Goal: Task Accomplishment & Management: Manage account settings

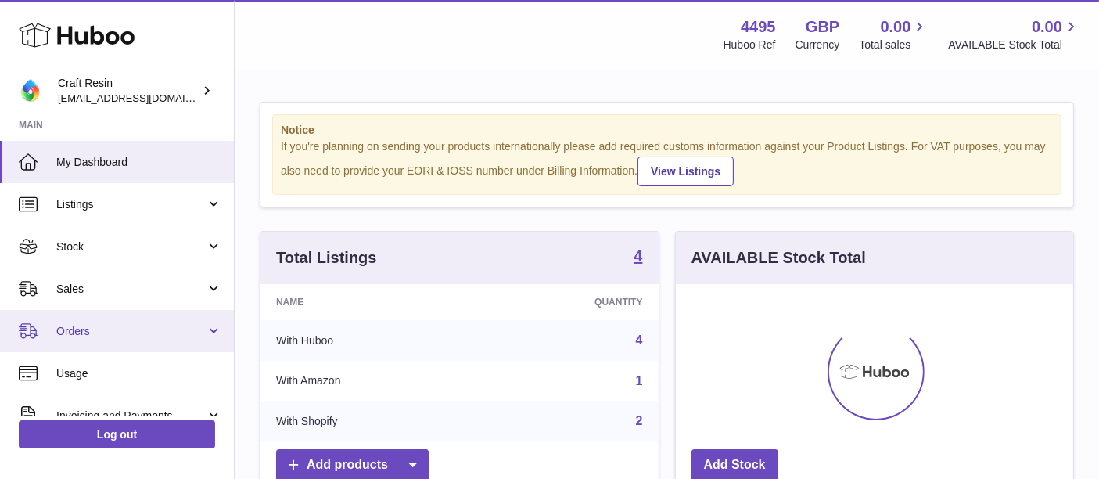
scroll to position [188, 0]
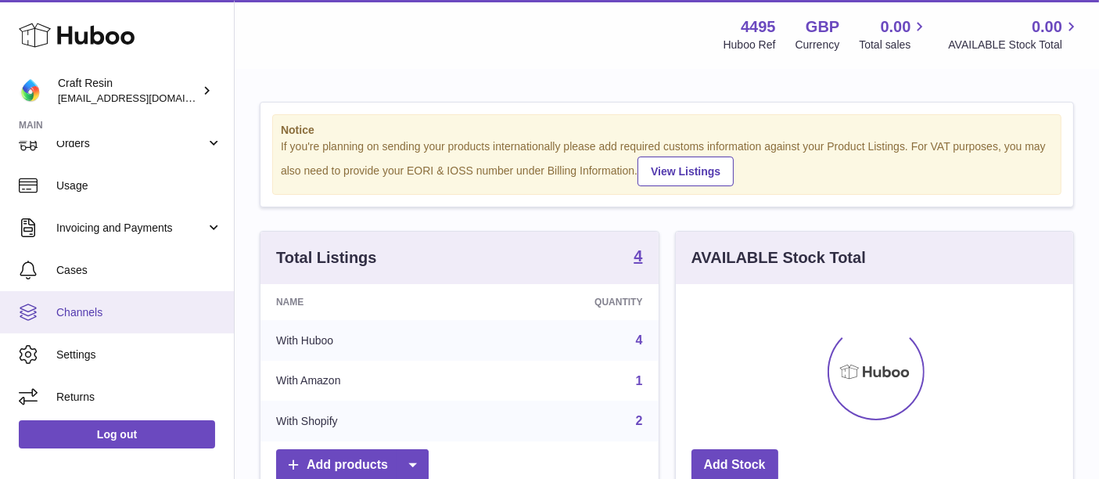
click at [159, 310] on span "Channels" at bounding box center [139, 312] width 166 height 15
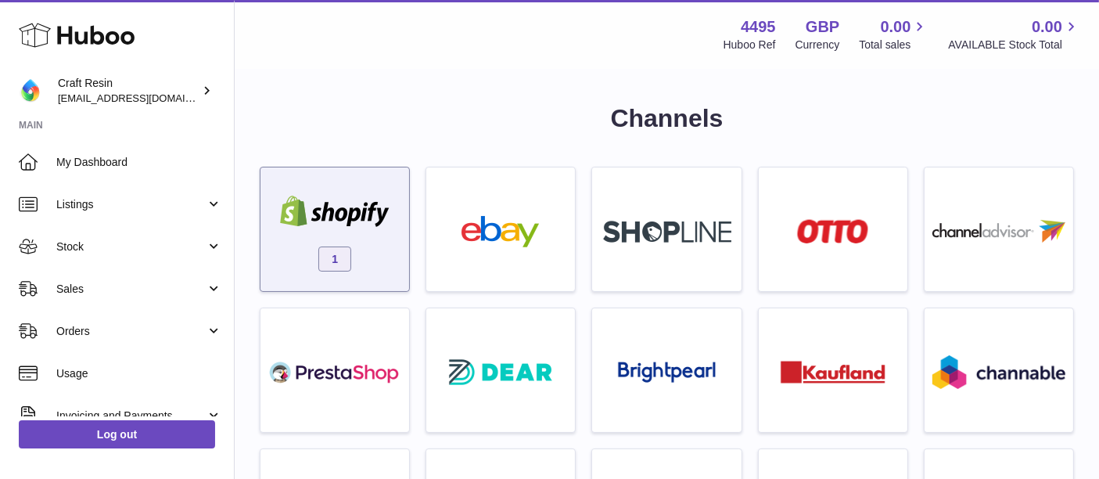
click at [387, 240] on div "1" at bounding box center [334, 233] width 133 height 100
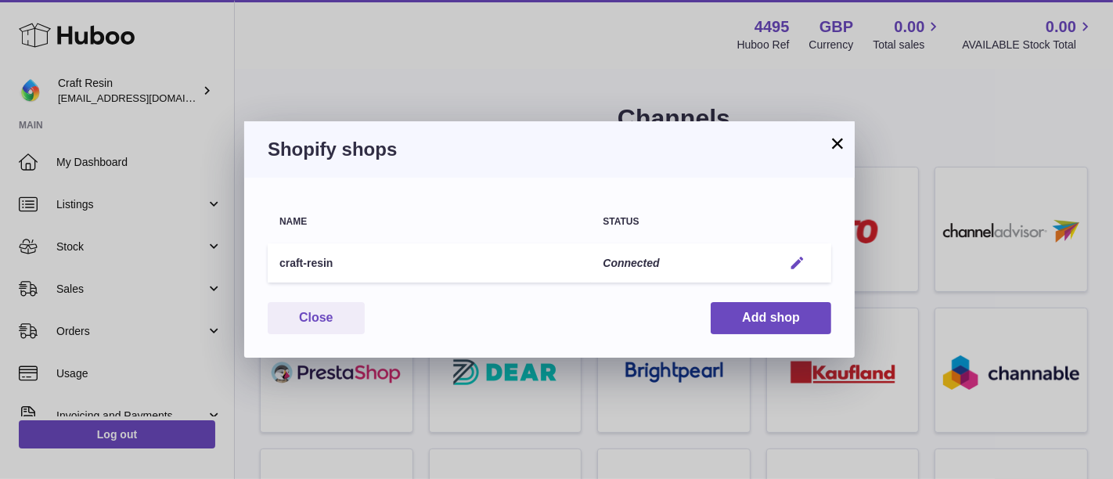
click at [794, 262] on em "button" at bounding box center [797, 263] width 16 height 16
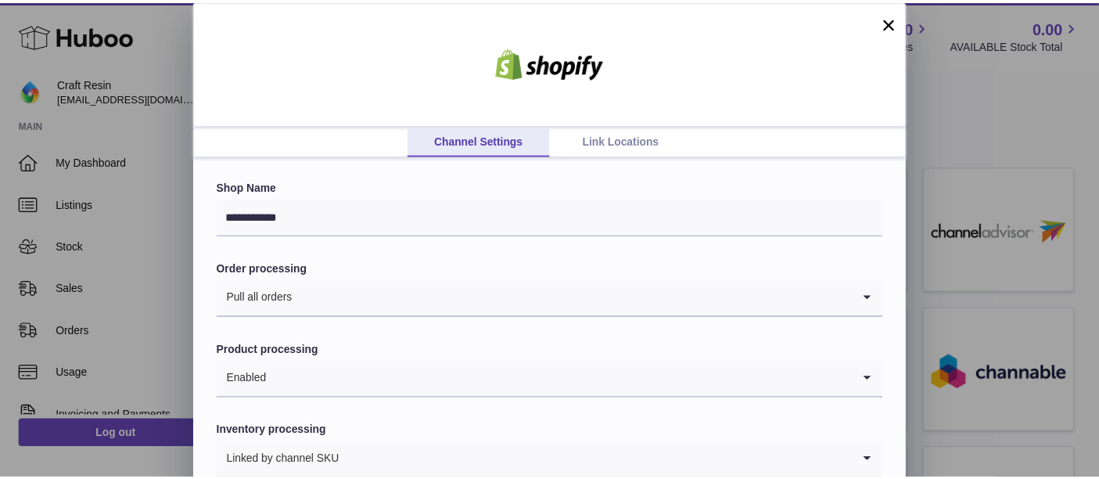
scroll to position [88, 0]
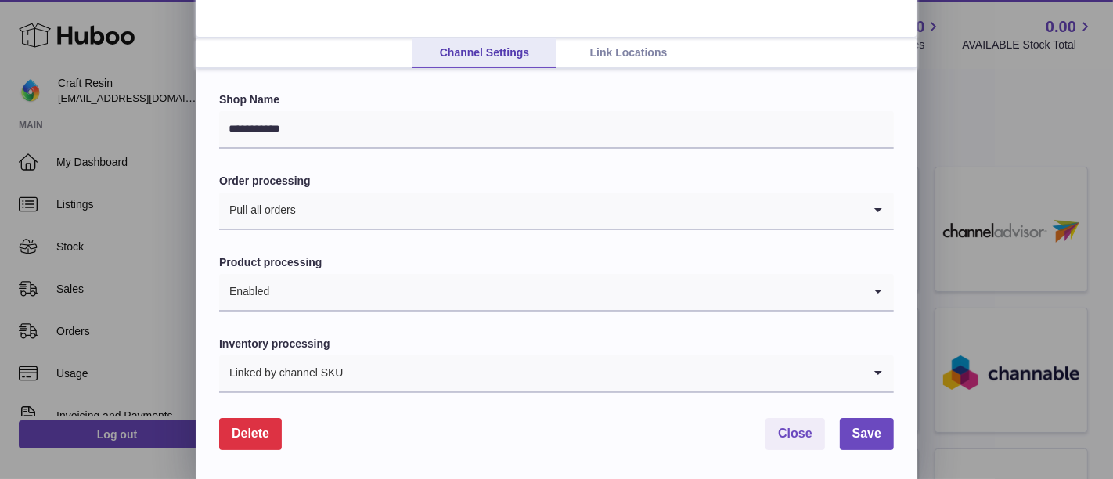
click at [261, 412] on form "**********" at bounding box center [556, 270] width 674 height 357
click at [261, 426] on span "Delete" at bounding box center [251, 432] width 38 height 13
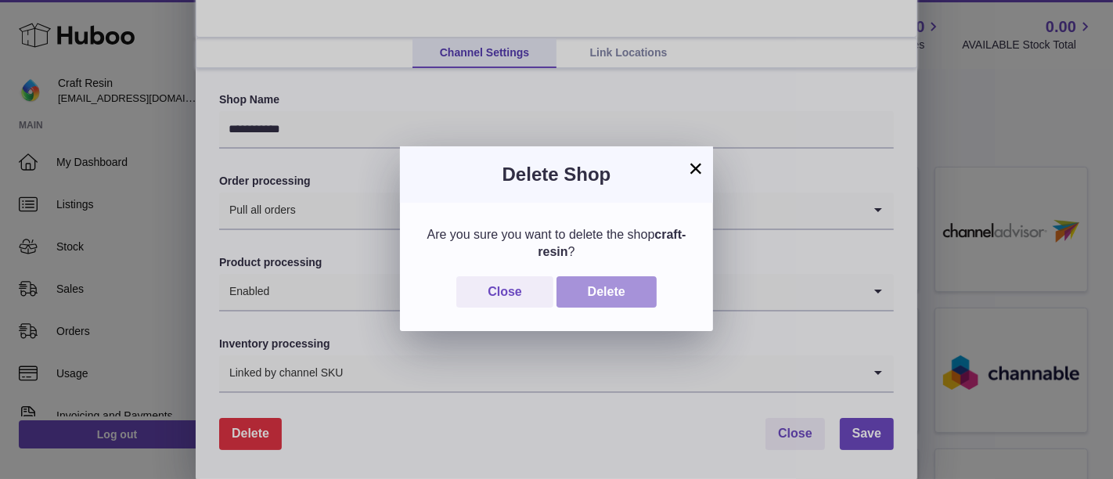
click at [611, 283] on button "Delete" at bounding box center [606, 292] width 100 height 32
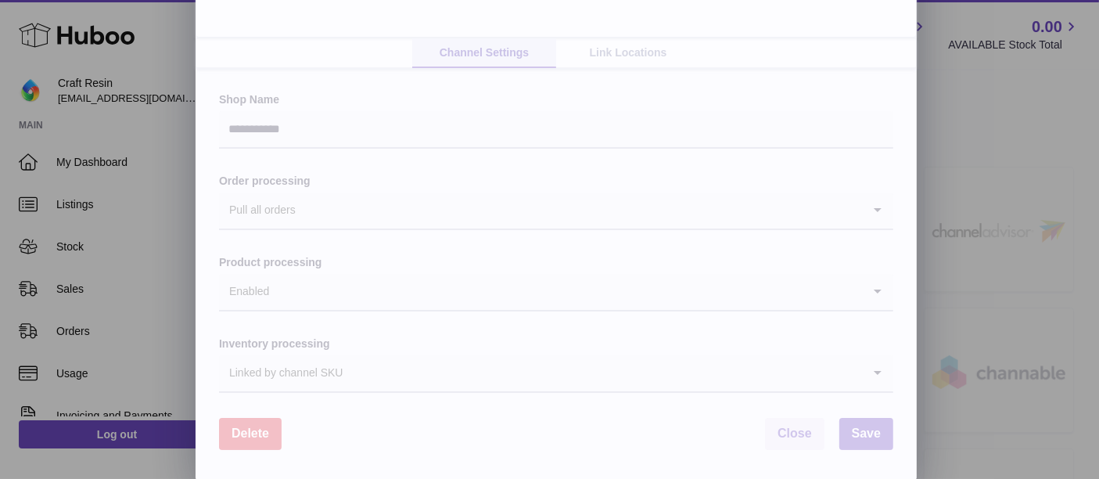
scroll to position [0, 0]
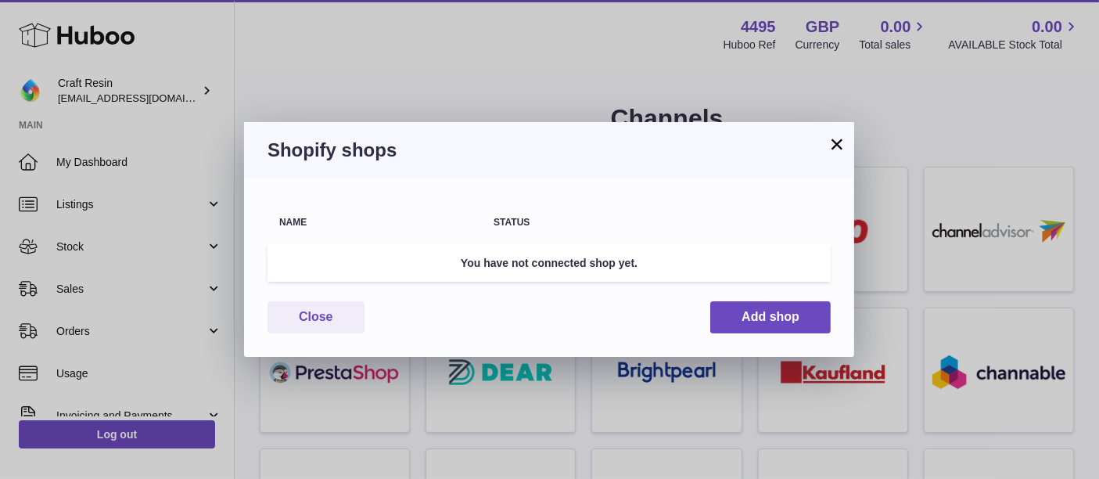
click at [106, 67] on div "× Shopify shops Name Status You have not connected shop yet. Close Add shop" at bounding box center [549, 239] width 1099 height 479
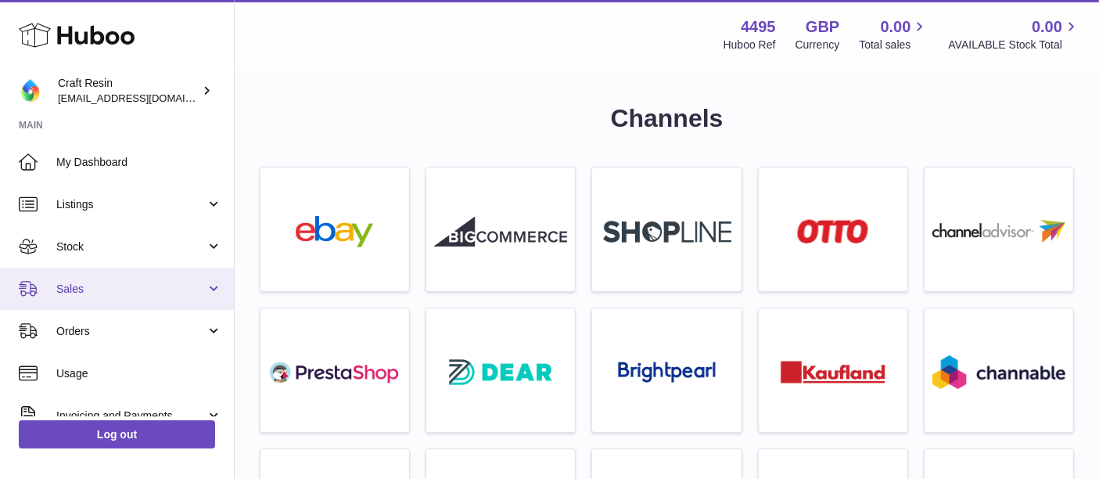
click at [113, 293] on span "Sales" at bounding box center [130, 289] width 149 height 15
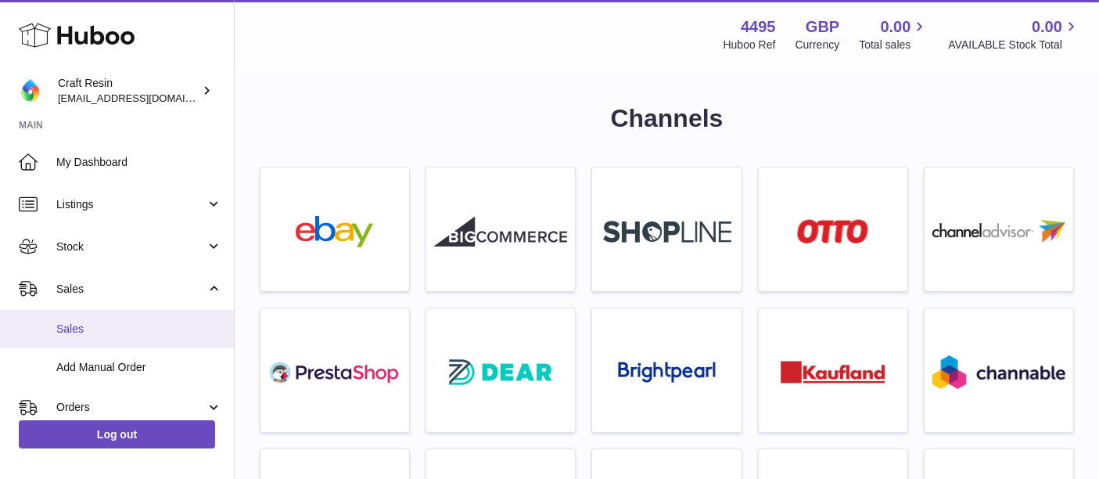
click at [107, 310] on link "Sales" at bounding box center [117, 329] width 234 height 38
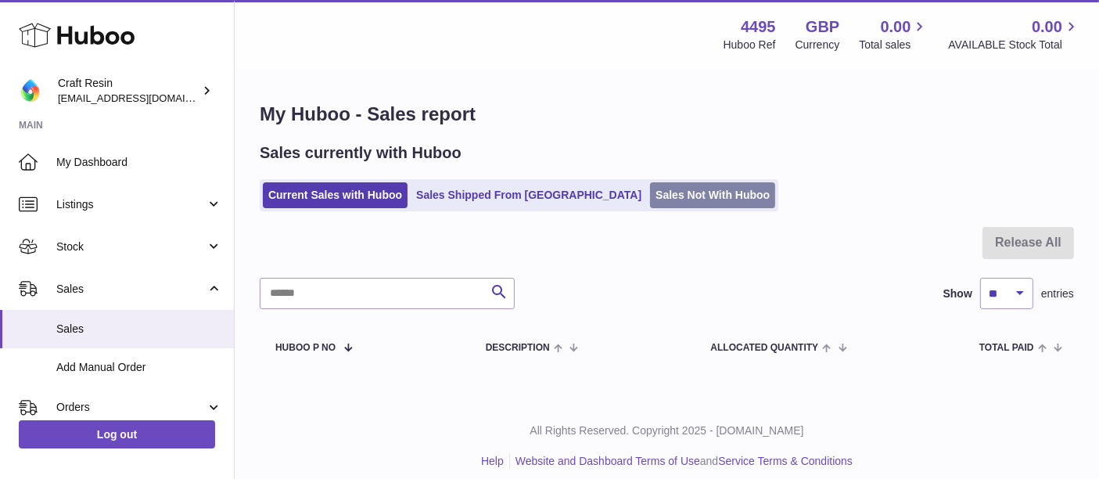
click at [650, 193] on link "Sales Not With Huboo" at bounding box center [712, 195] width 125 height 26
click at [672, 188] on link "Sales Not With Huboo" at bounding box center [712, 195] width 125 height 26
click at [650, 196] on link "Sales Not With Huboo" at bounding box center [712, 195] width 125 height 26
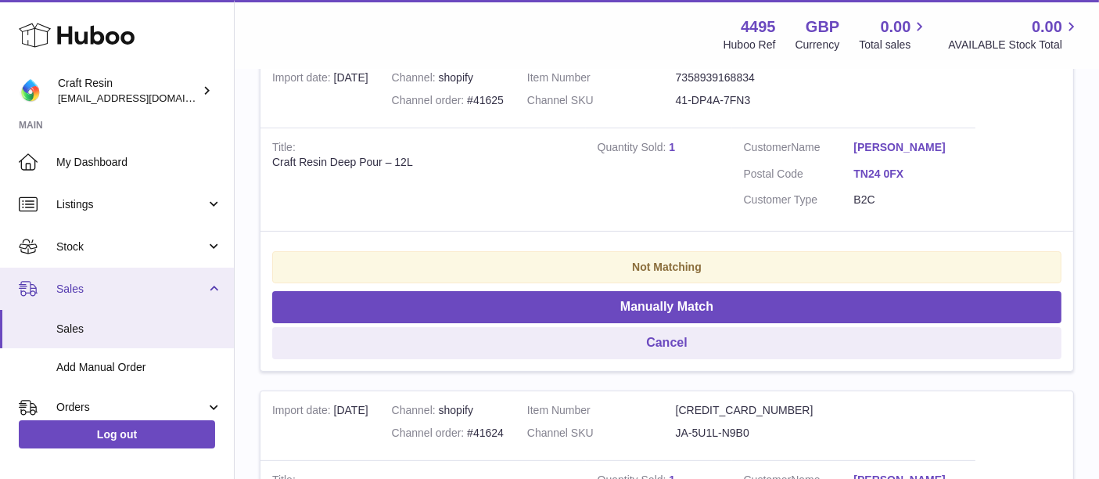
scroll to position [264, 0]
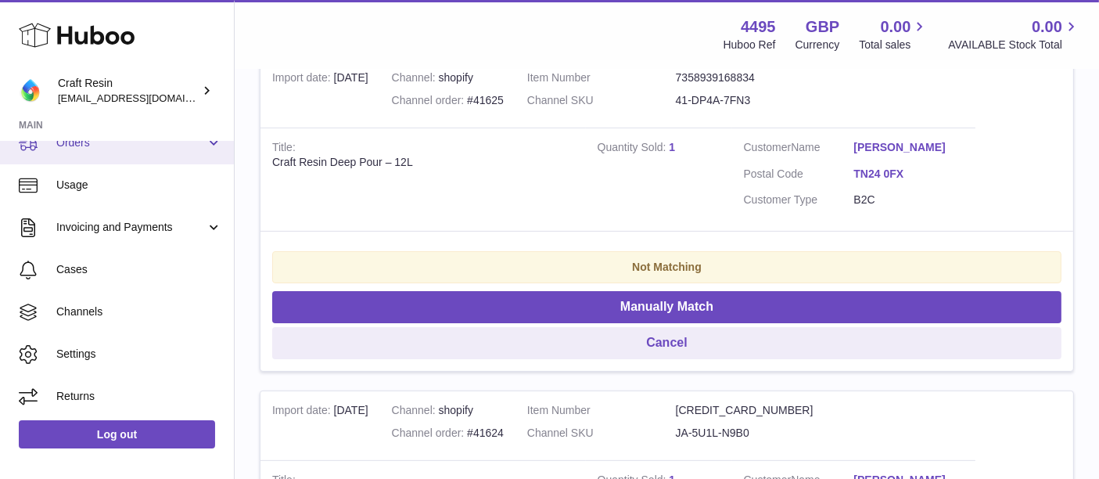
click at [143, 150] on link "Orders" at bounding box center [117, 143] width 234 height 42
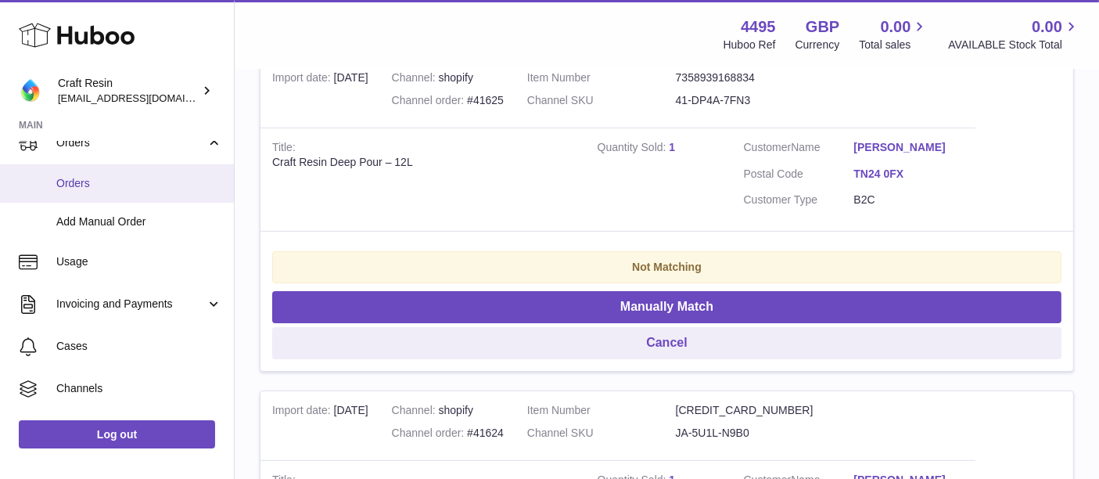
click at [133, 176] on span "Orders" at bounding box center [139, 183] width 166 height 15
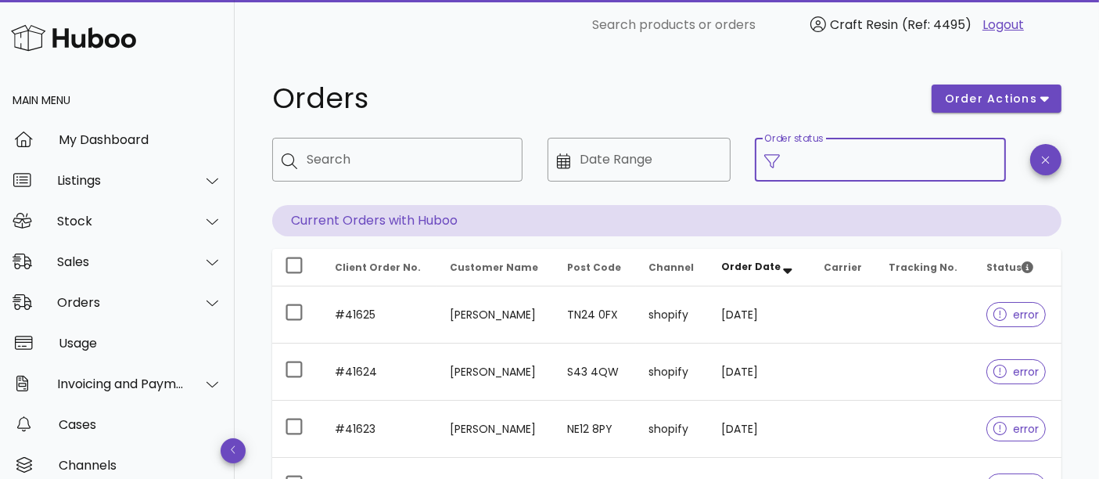
click at [861, 170] on input "Order status" at bounding box center [892, 159] width 207 height 25
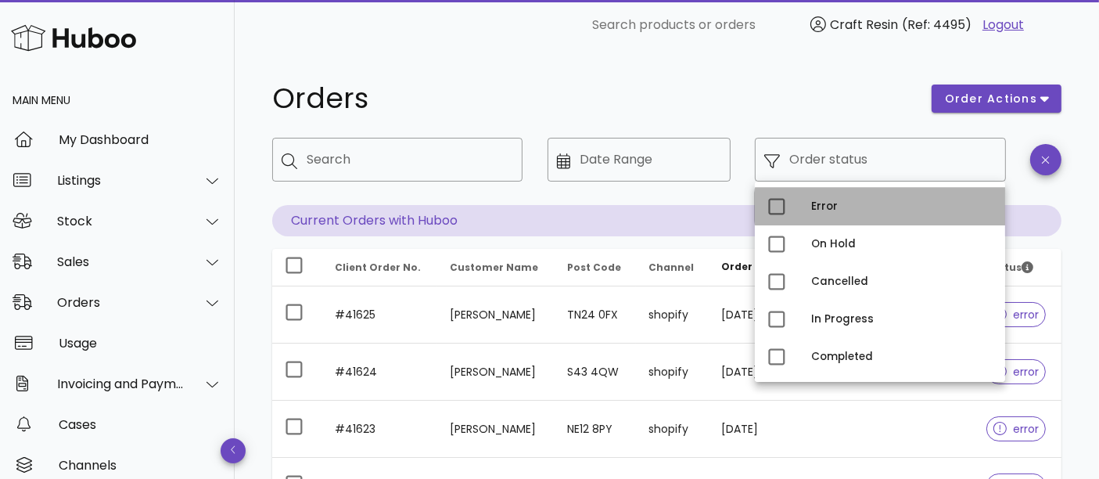
click at [840, 205] on div "Error" at bounding box center [902, 206] width 182 height 13
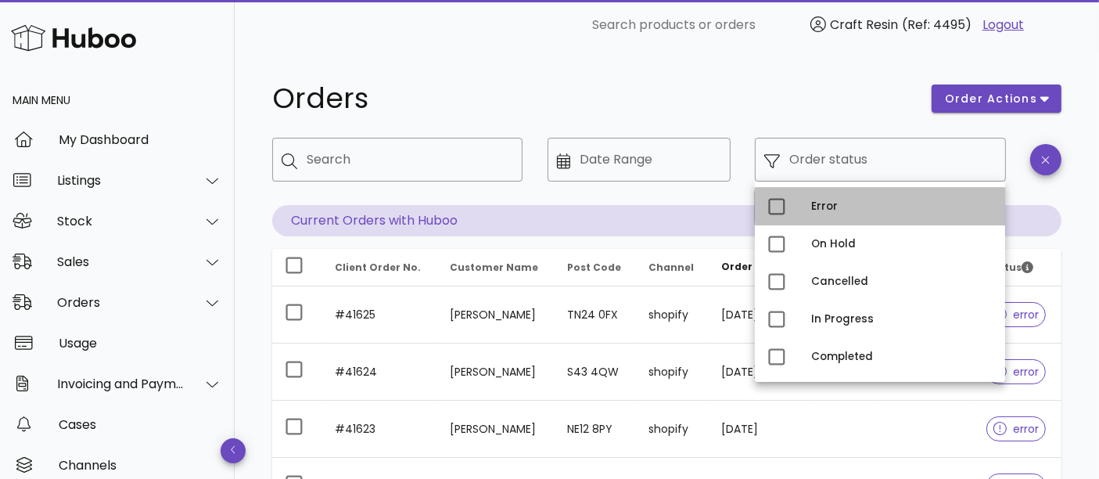
type input "**********"
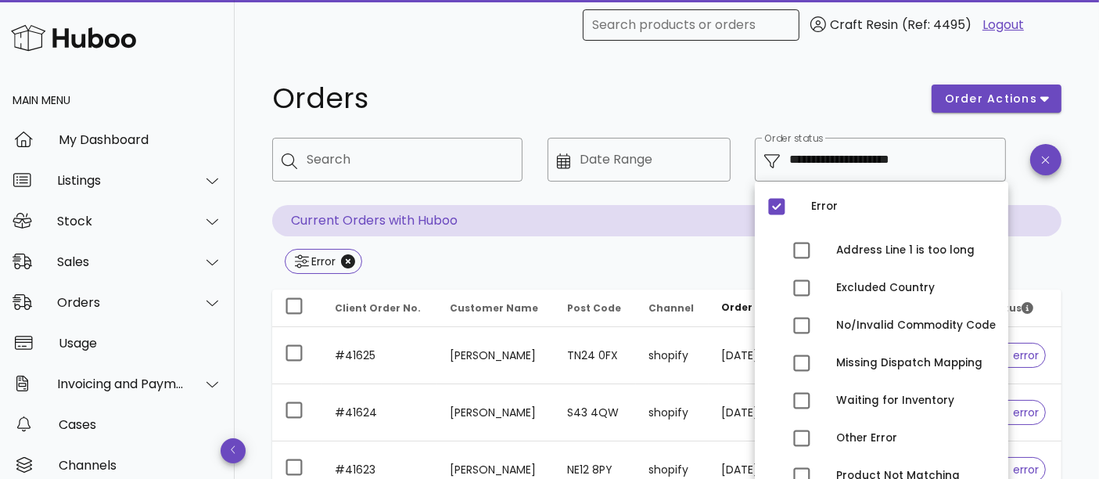
click at [638, 40] on div "Search products or orders" at bounding box center [691, 24] width 198 height 31
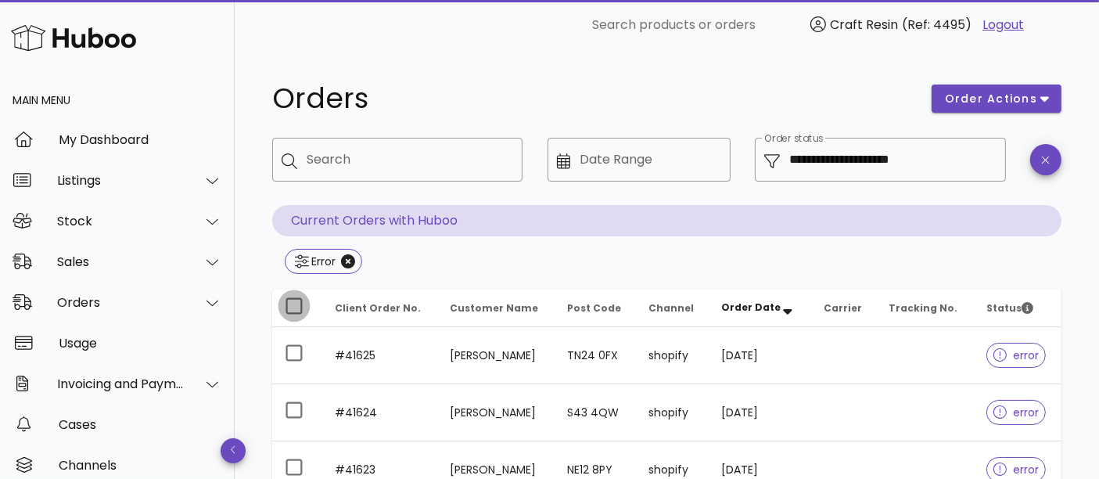
click at [299, 305] on div at bounding box center [294, 306] width 27 height 27
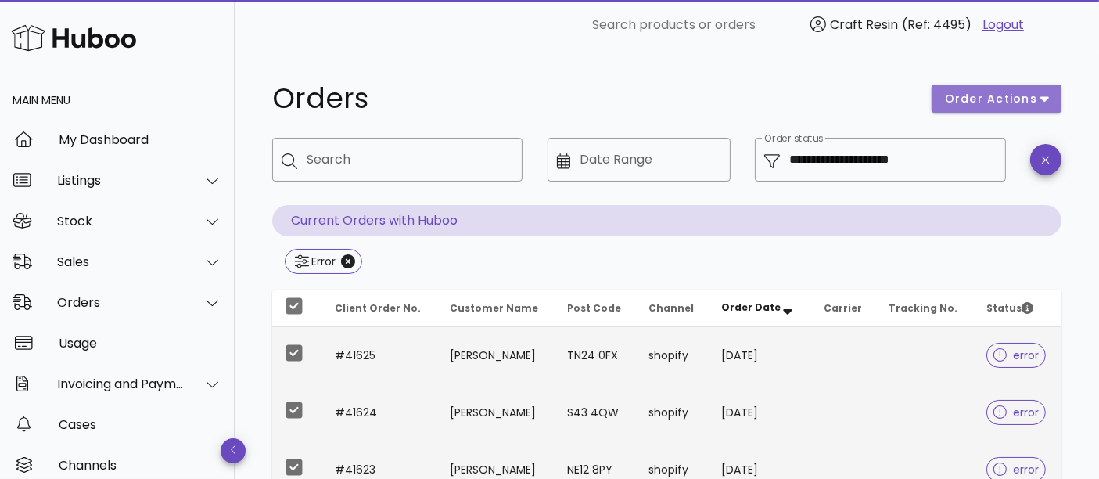
click at [994, 110] on button "order actions" at bounding box center [997, 99] width 130 height 28
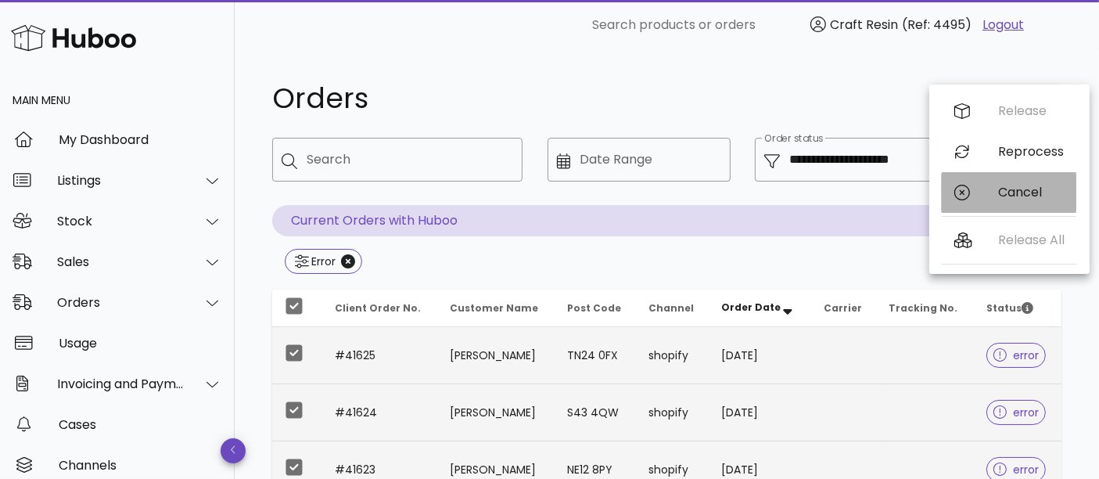
click at [998, 196] on div "Cancel" at bounding box center [1031, 192] width 66 height 15
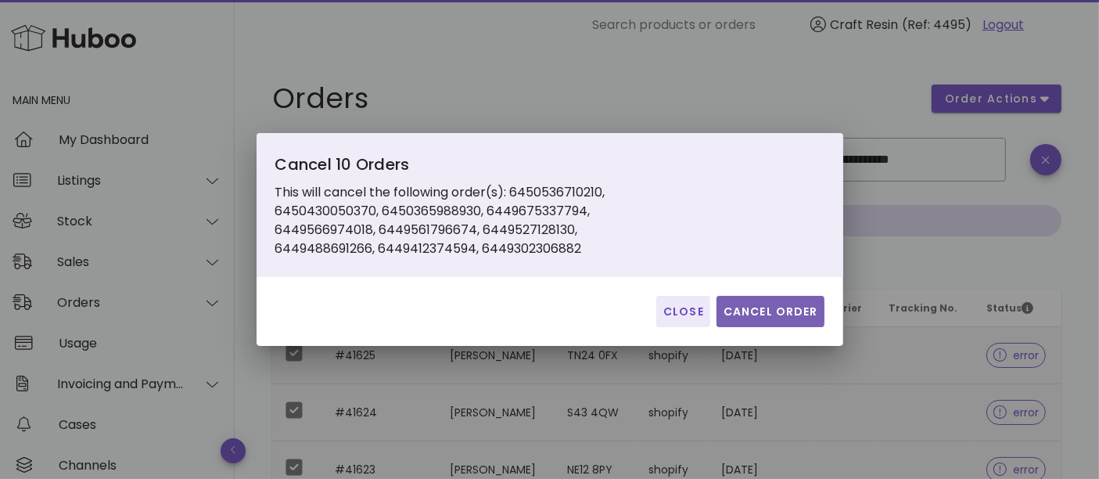
click at [768, 305] on span "Cancel Order" at bounding box center [770, 312] width 95 height 16
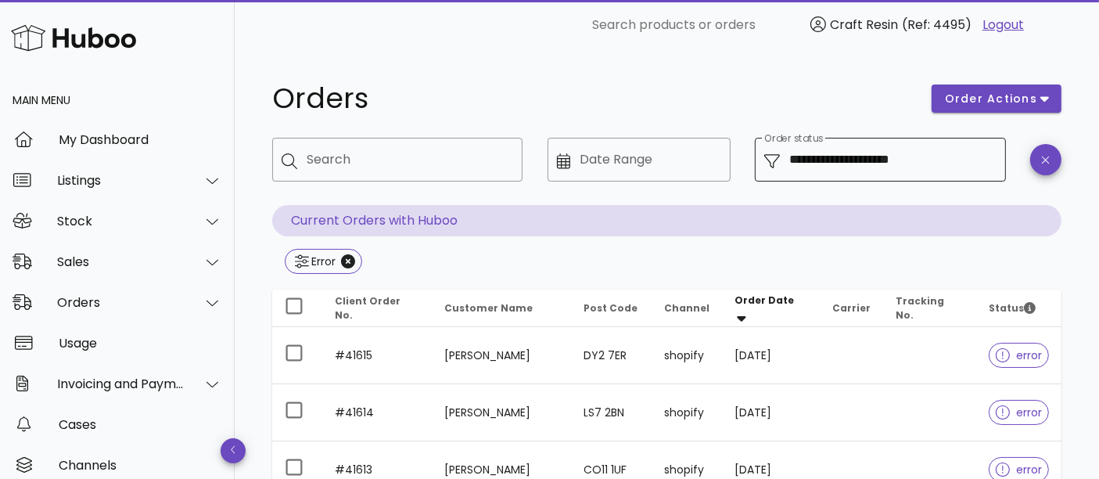
click at [847, 149] on input "**********" at bounding box center [892, 159] width 207 height 25
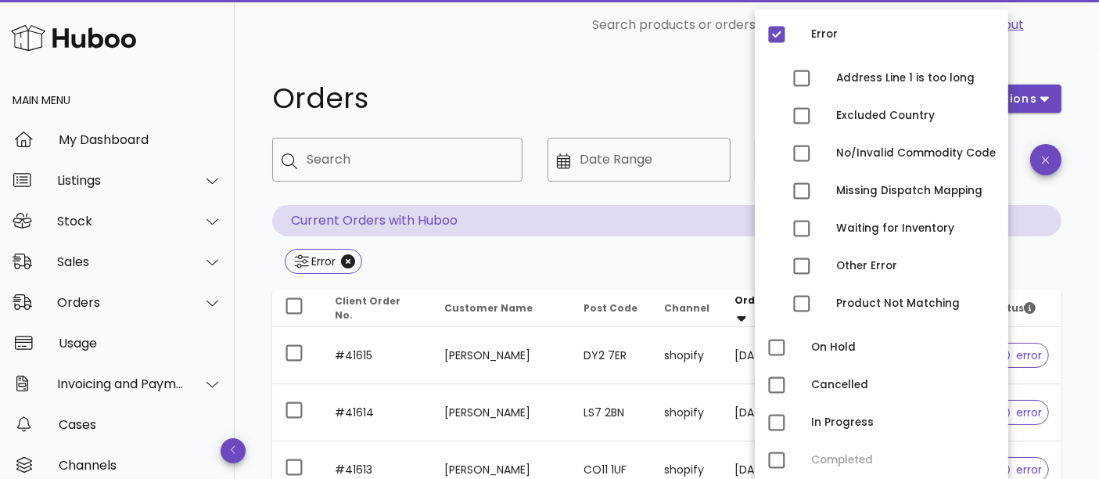
click at [620, 81] on div "Orders" at bounding box center [593, 98] width 660 height 47
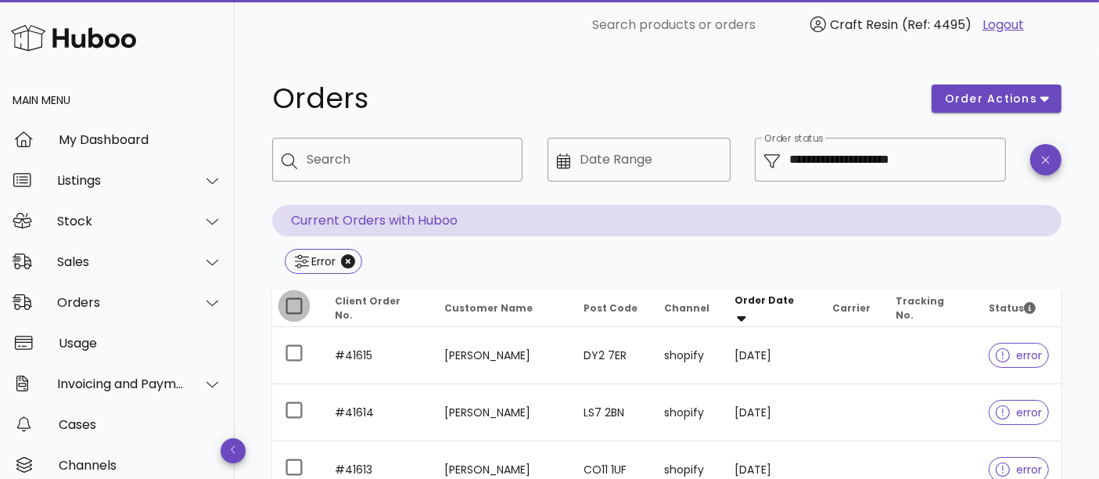
click at [297, 307] on div at bounding box center [294, 306] width 27 height 27
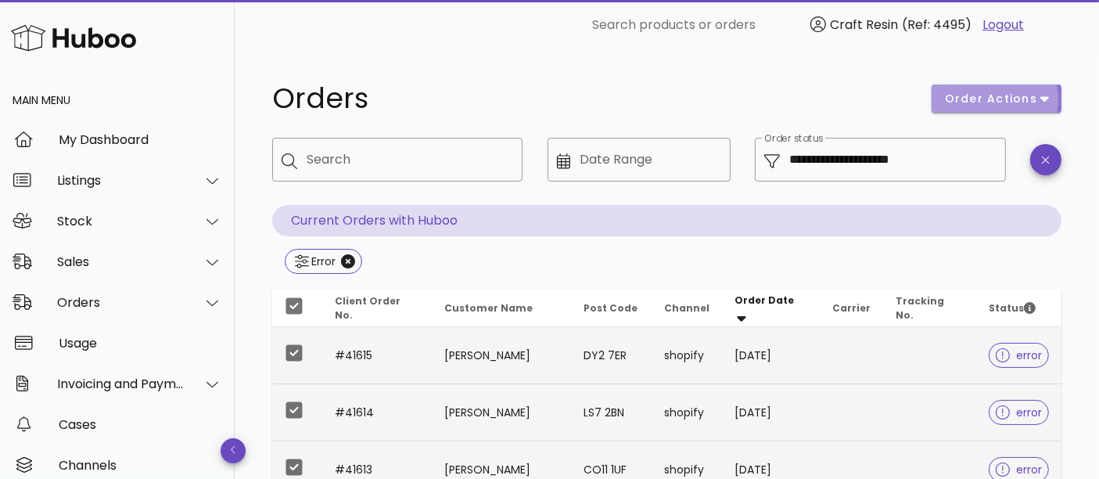
click at [999, 104] on span "order actions" at bounding box center [991, 99] width 94 height 16
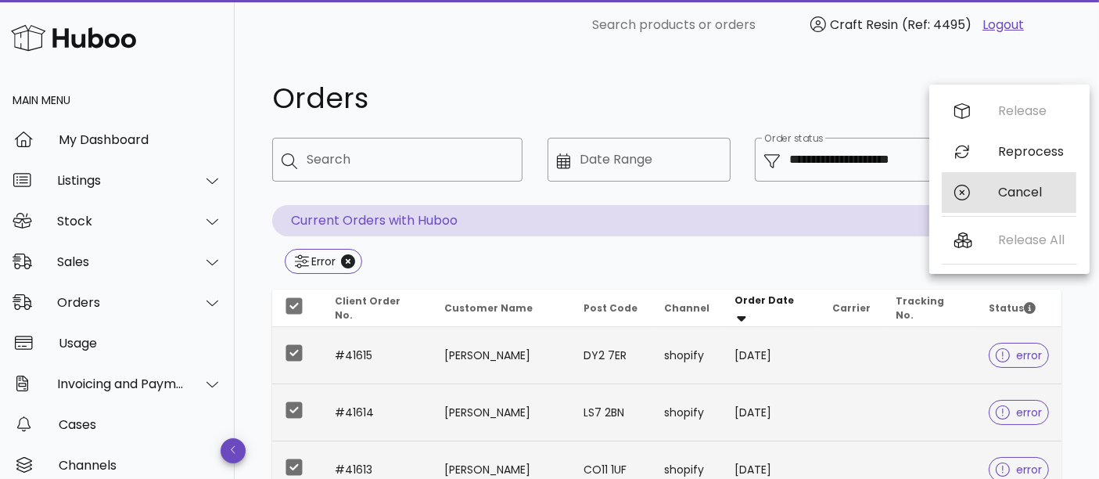
click at [1003, 196] on div "Cancel" at bounding box center [1031, 192] width 66 height 15
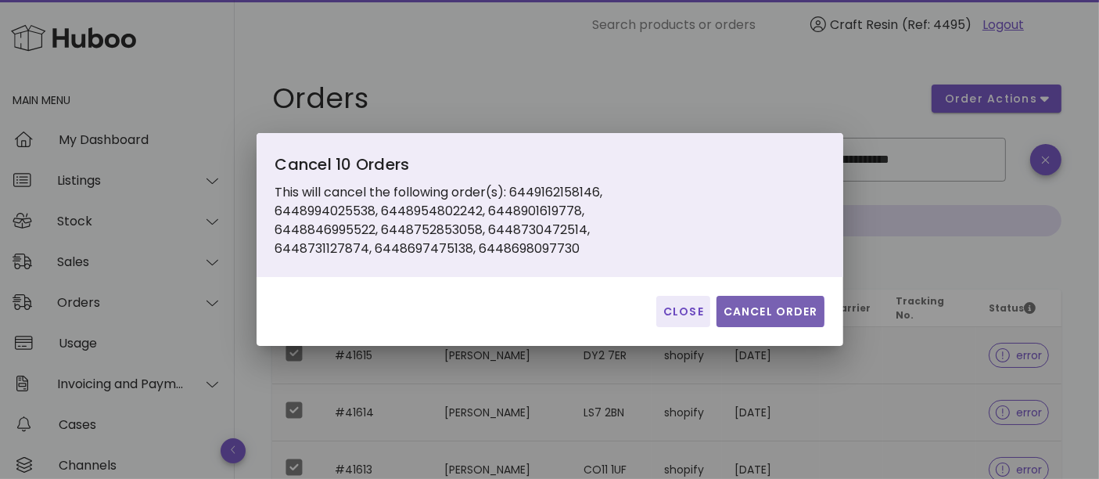
click at [755, 308] on span "Cancel Order" at bounding box center [770, 312] width 95 height 16
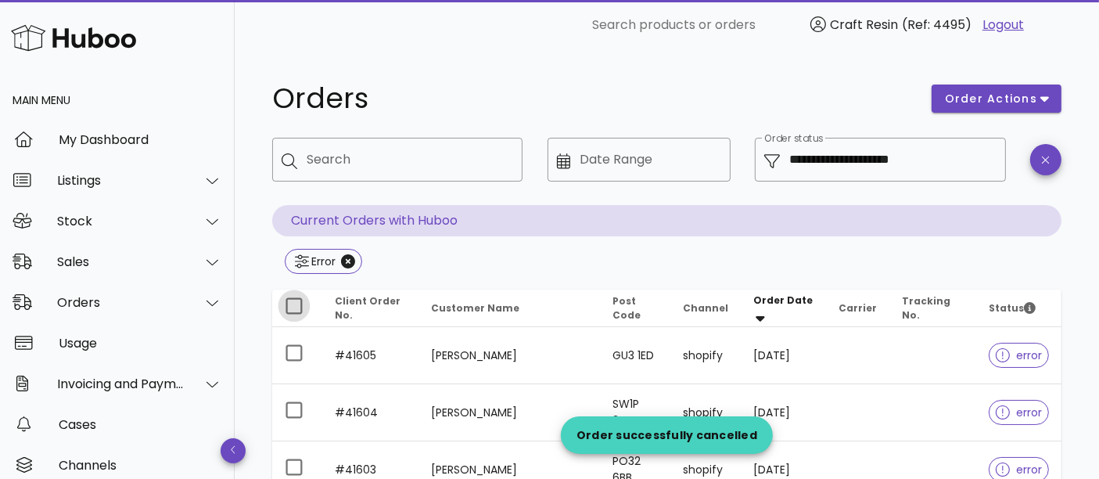
click at [295, 317] on div at bounding box center [294, 306] width 27 height 27
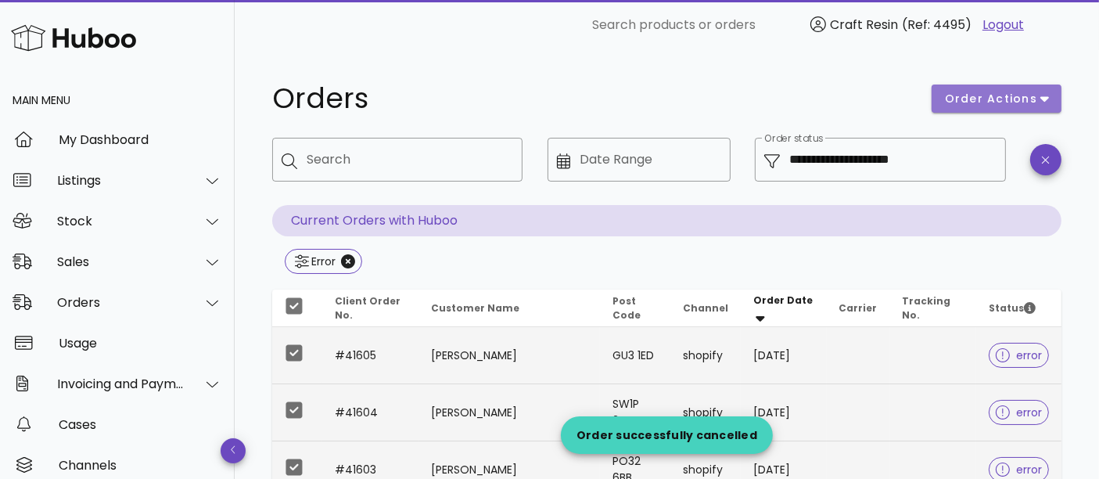
click at [1026, 103] on span "order actions" at bounding box center [991, 99] width 94 height 16
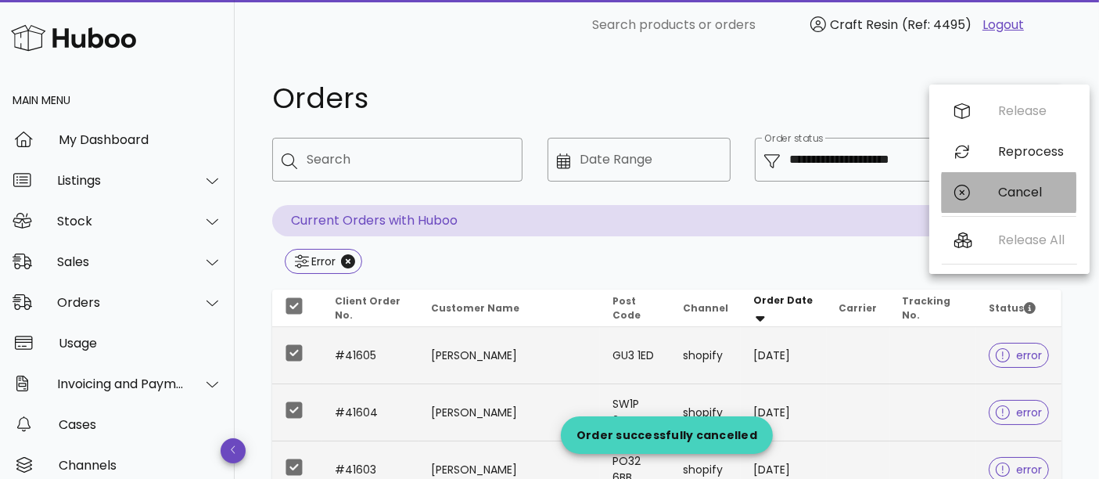
click at [998, 208] on div "Cancel" at bounding box center [1009, 192] width 135 height 41
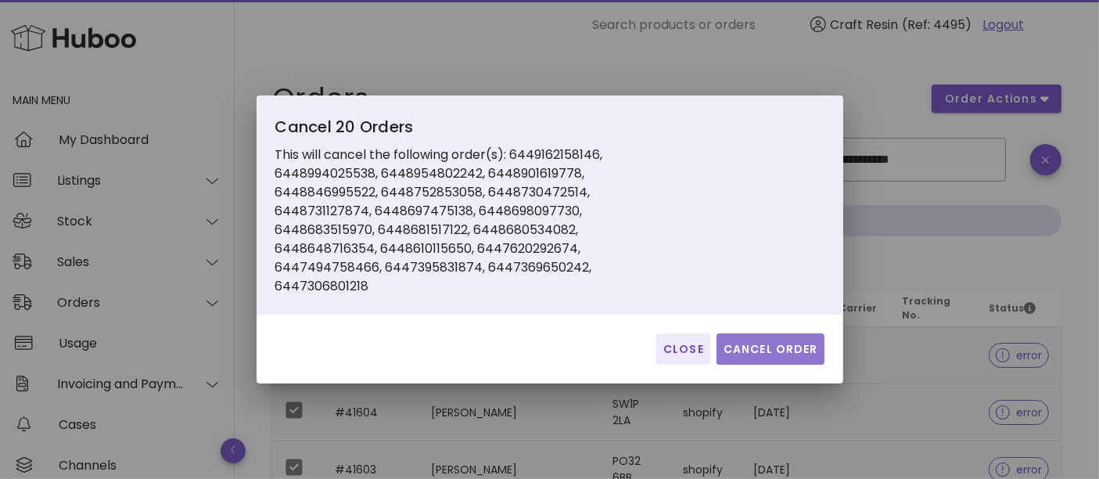
click at [793, 340] on button "Cancel Order" at bounding box center [771, 348] width 108 height 31
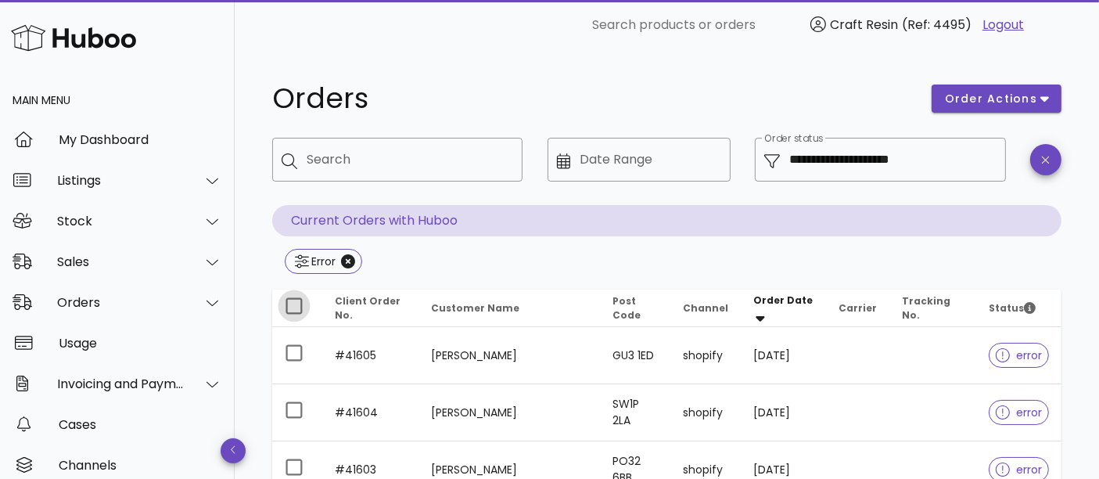
click at [301, 304] on div at bounding box center [294, 306] width 27 height 27
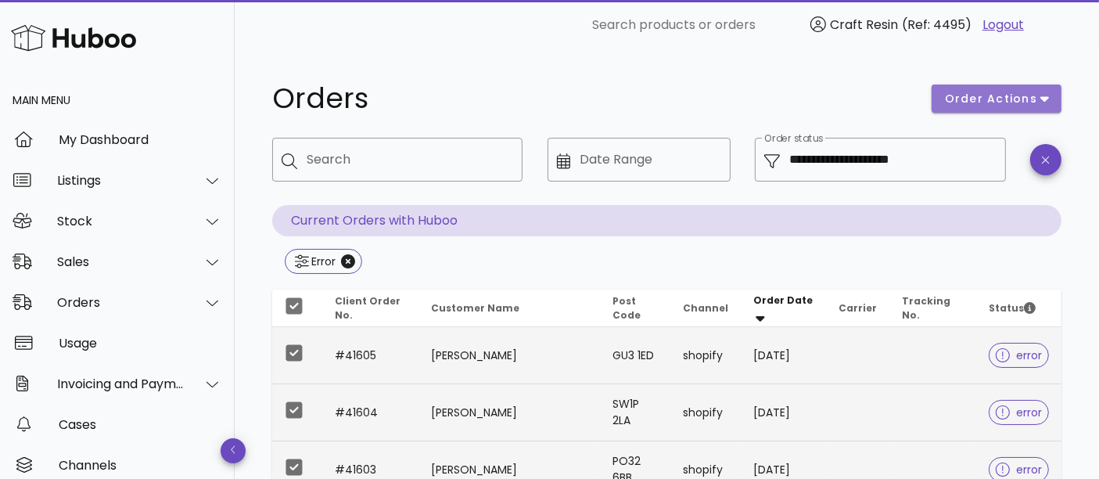
click at [961, 102] on span "order actions" at bounding box center [991, 99] width 94 height 16
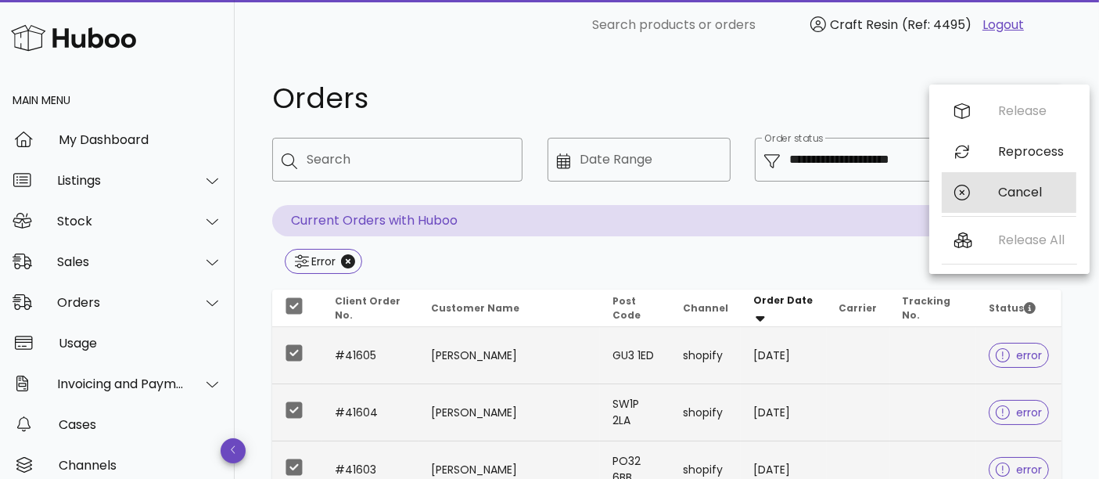
click at [1009, 193] on div "Cancel" at bounding box center [1031, 192] width 66 height 15
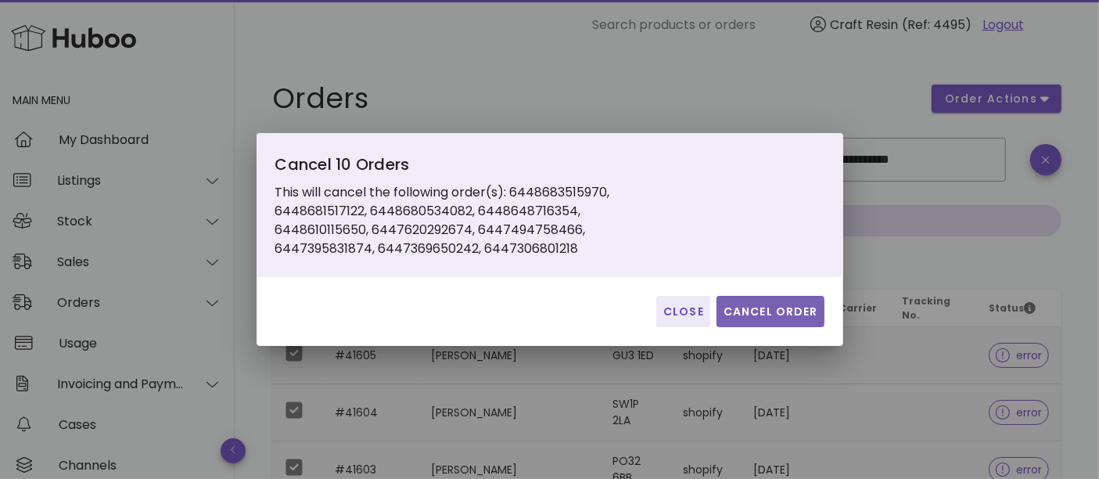
click at [764, 307] on span "Cancel Order" at bounding box center [770, 312] width 95 height 16
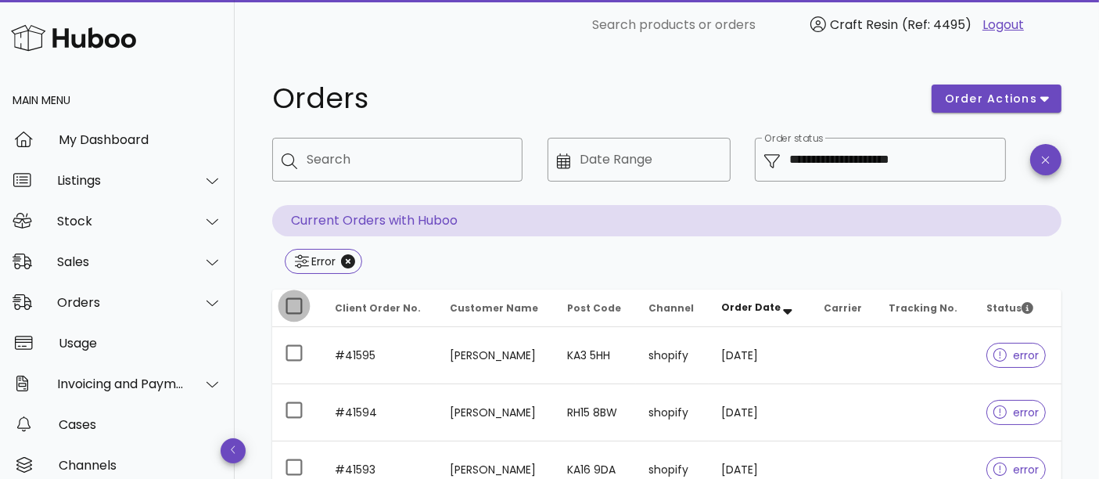
click at [295, 304] on div at bounding box center [294, 306] width 27 height 27
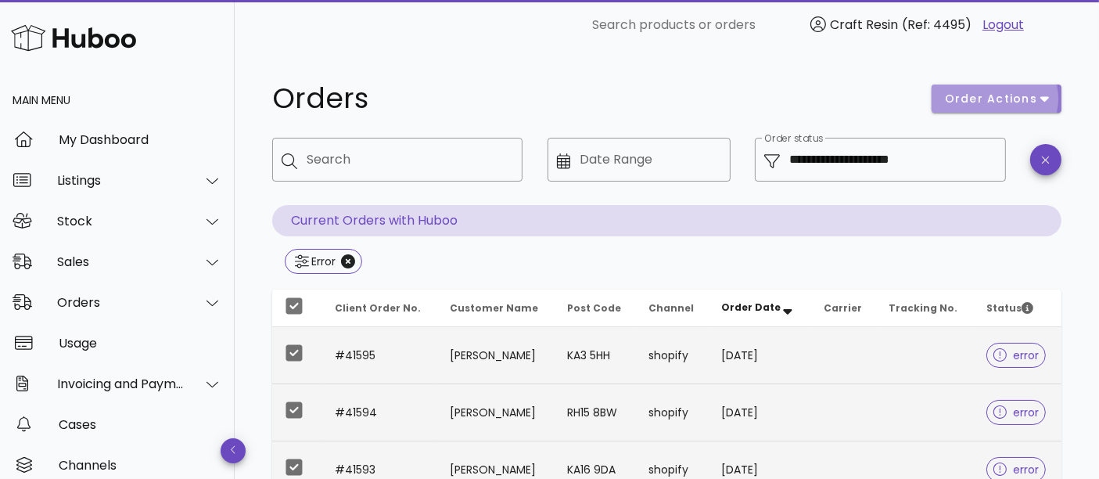
click at [979, 109] on button "order actions" at bounding box center [997, 99] width 130 height 28
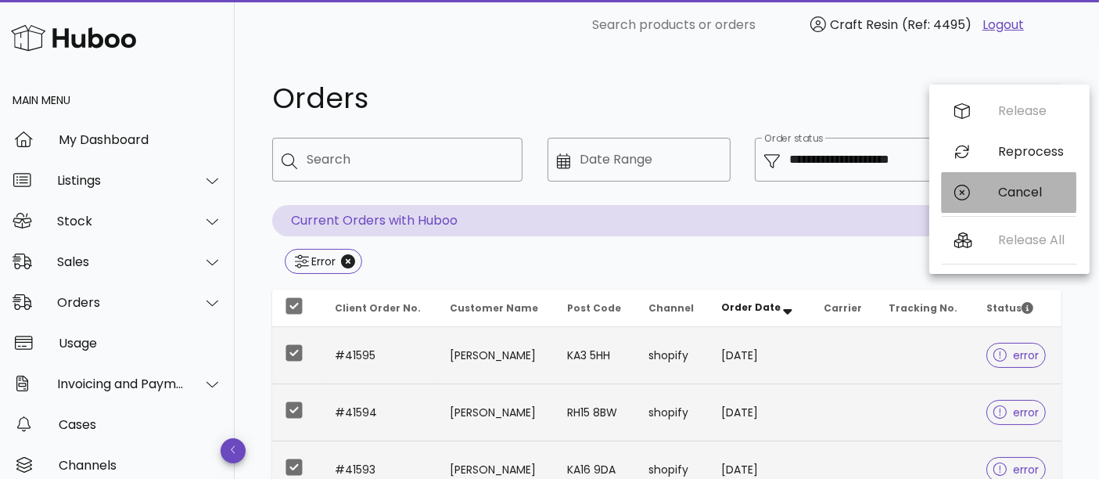
click at [992, 184] on div "Cancel" at bounding box center [1009, 192] width 135 height 41
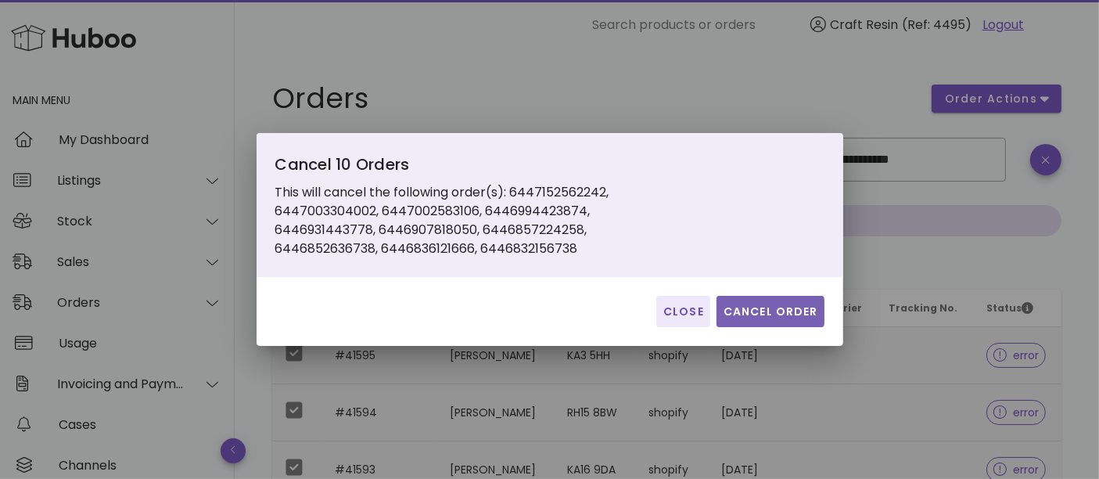
click at [771, 317] on span "Cancel Order" at bounding box center [770, 312] width 95 height 16
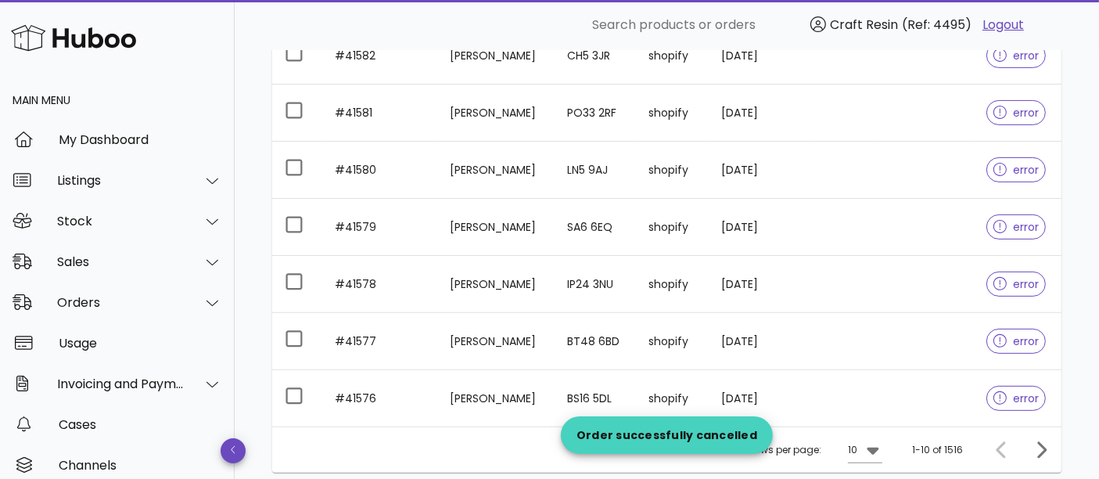
scroll to position [588, 0]
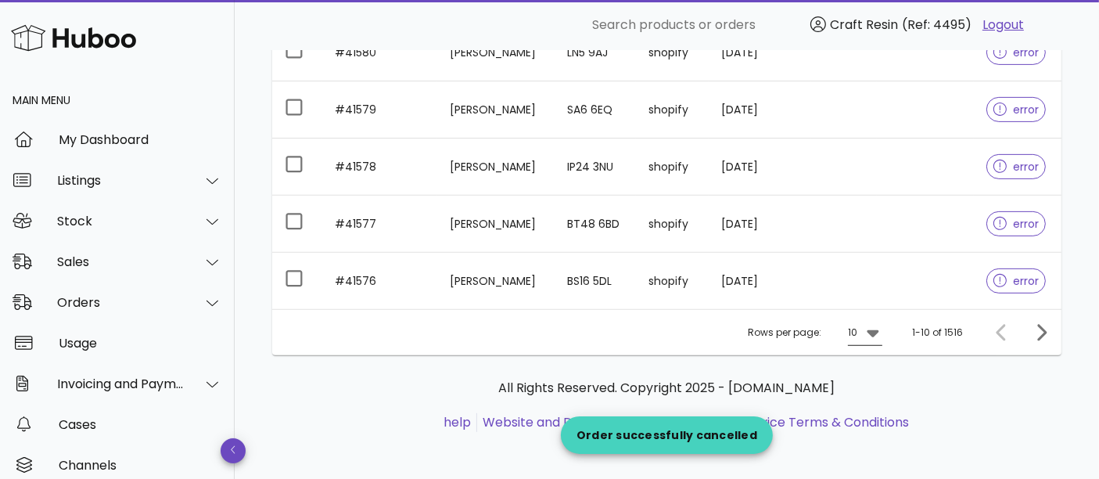
click at [880, 325] on icon at bounding box center [873, 332] width 19 height 19
click at [869, 413] on div "50" at bounding box center [871, 417] width 16 height 15
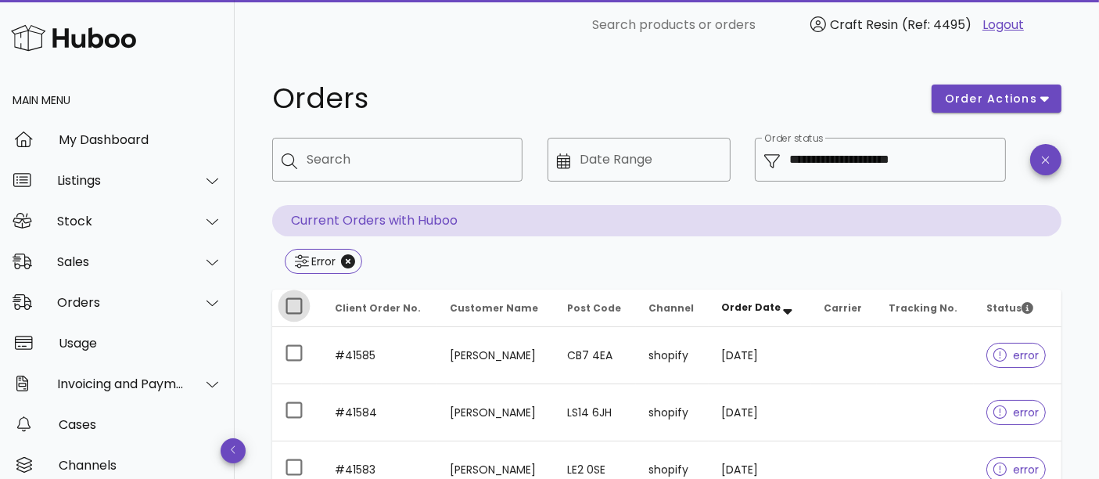
click at [297, 305] on div at bounding box center [294, 306] width 27 height 27
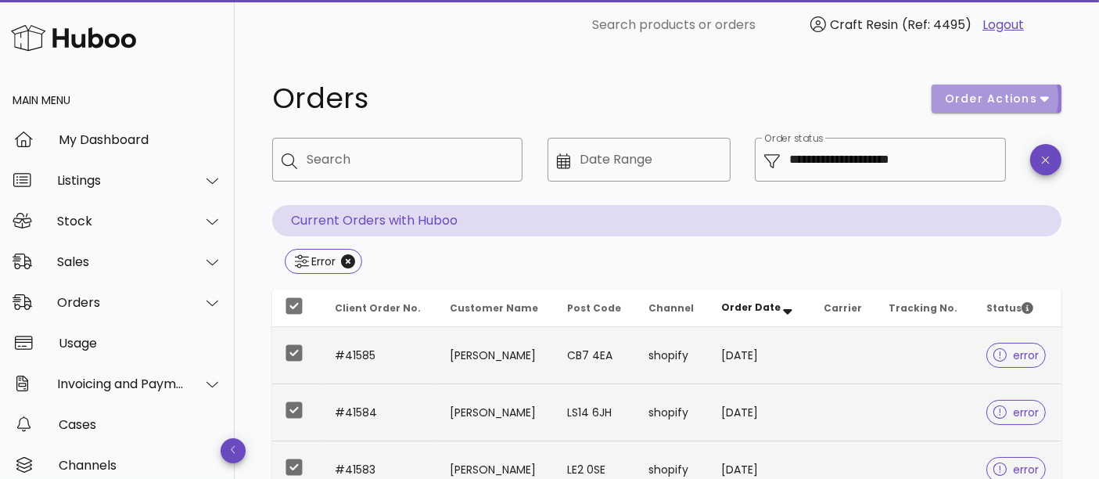
click at [981, 103] on span "order actions" at bounding box center [991, 99] width 94 height 16
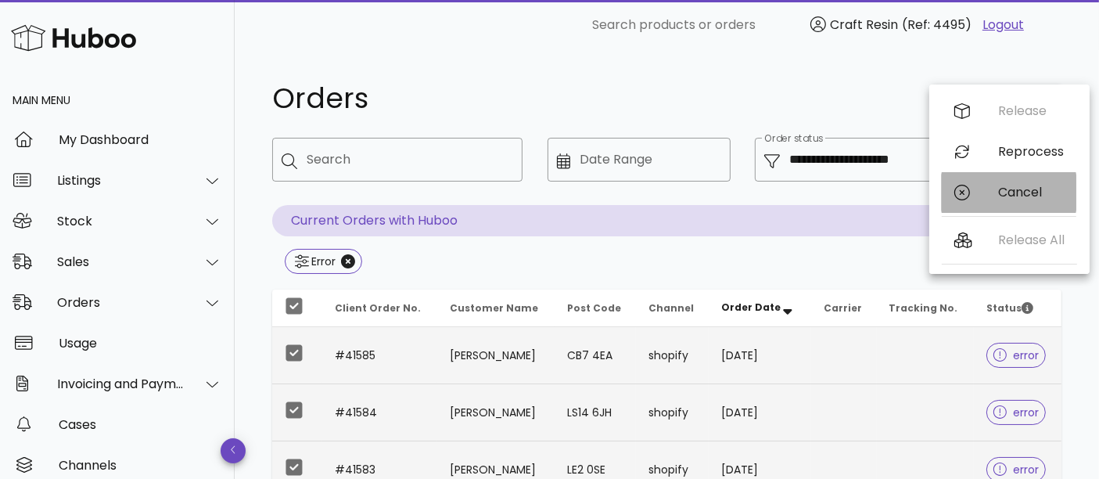
click at [979, 197] on div "Cancel" at bounding box center [1009, 192] width 135 height 41
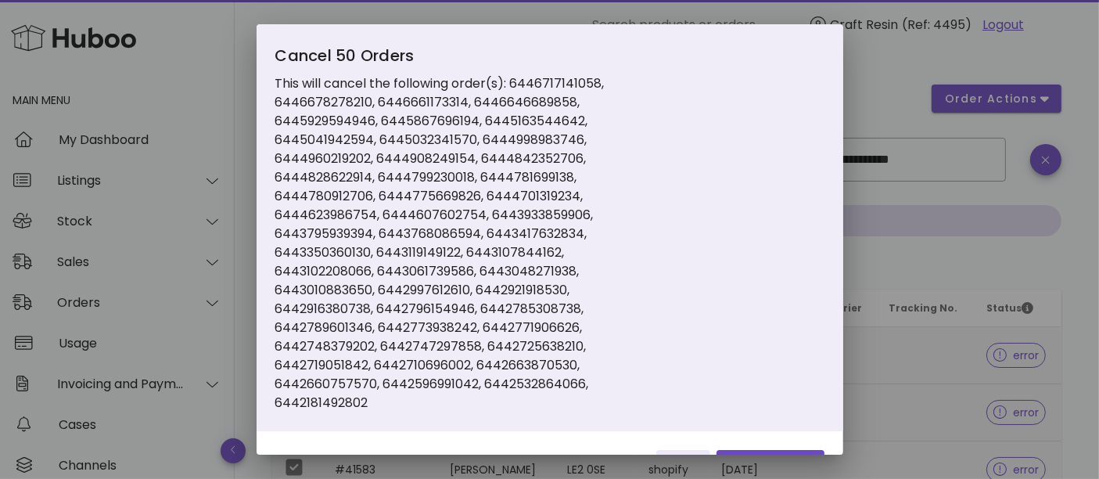
scroll to position [44, 0]
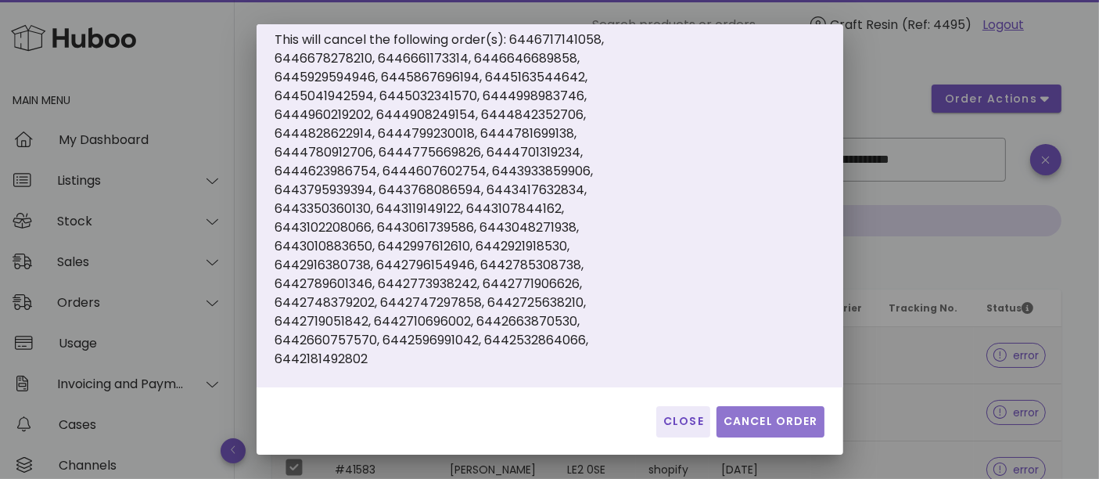
click at [742, 418] on span "Cancel Order" at bounding box center [770, 421] width 95 height 16
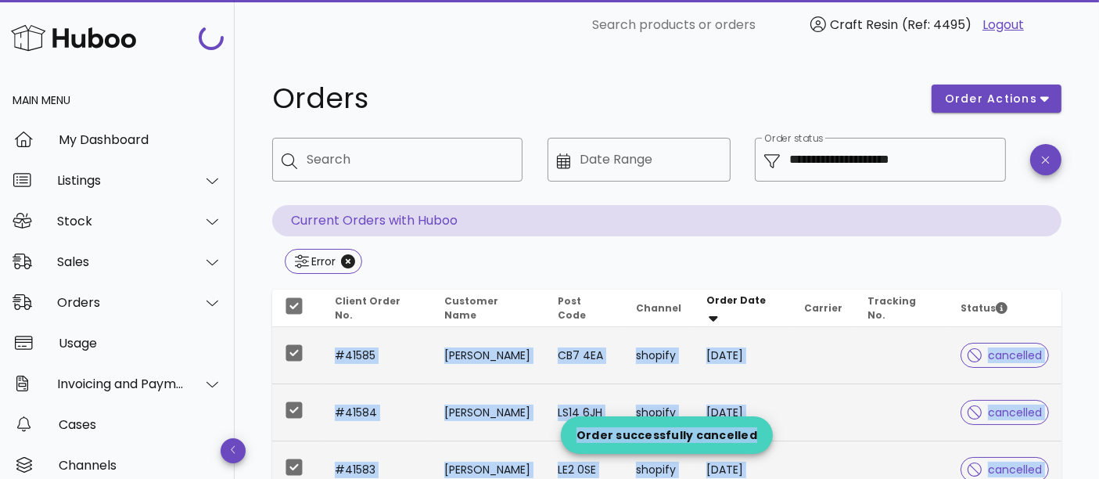
drag, startPoint x: 742, startPoint y: 418, endPoint x: 647, endPoint y: 268, distance: 176.9
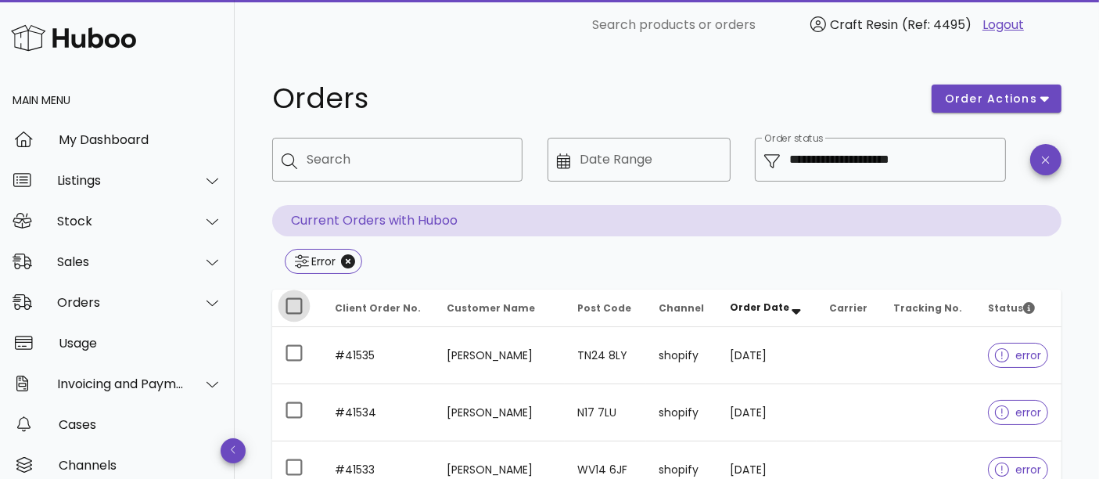
click at [301, 307] on div at bounding box center [294, 306] width 27 height 27
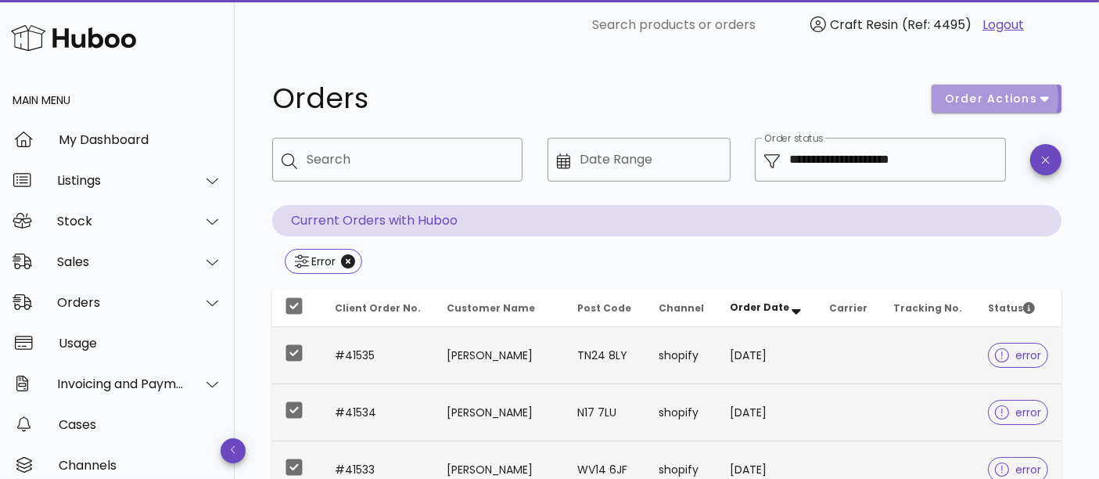
click at [971, 110] on button "order actions" at bounding box center [997, 99] width 130 height 28
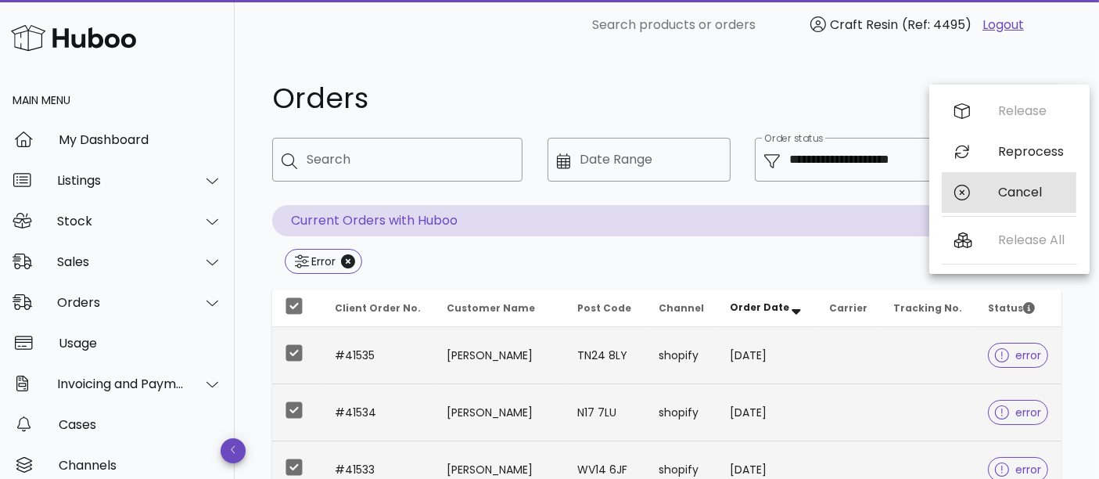
click at [1013, 197] on div "Cancel" at bounding box center [1031, 192] width 66 height 15
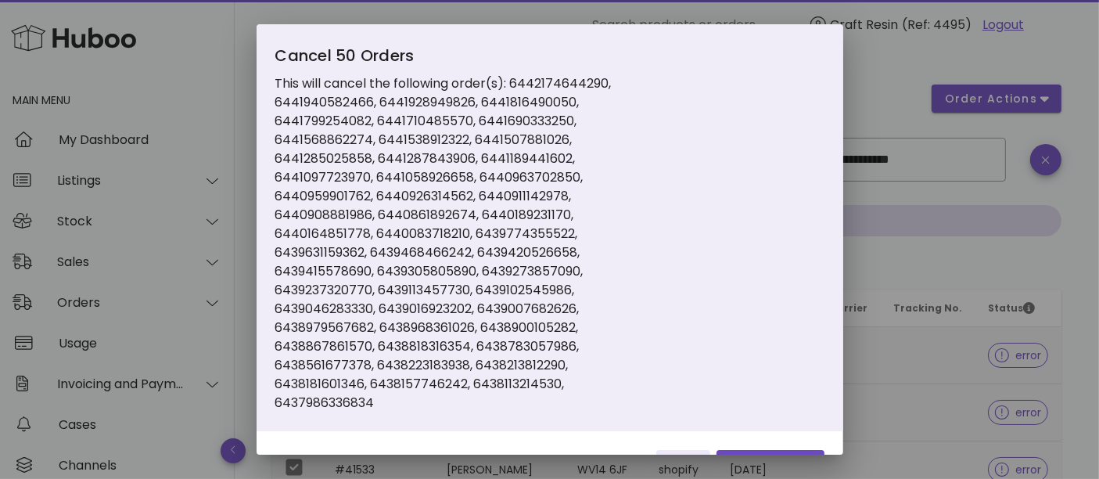
scroll to position [44, 0]
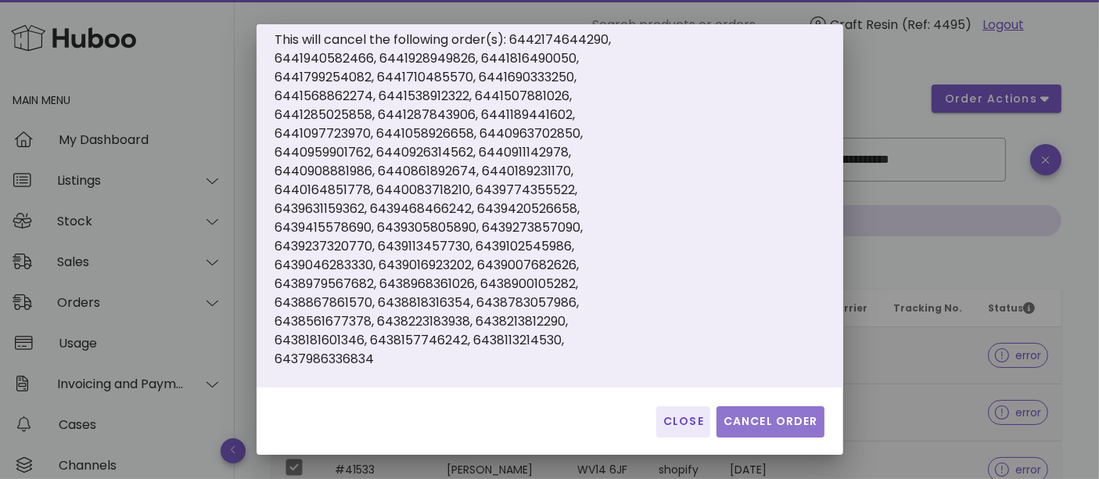
click at [778, 421] on span "Cancel Order" at bounding box center [770, 421] width 95 height 16
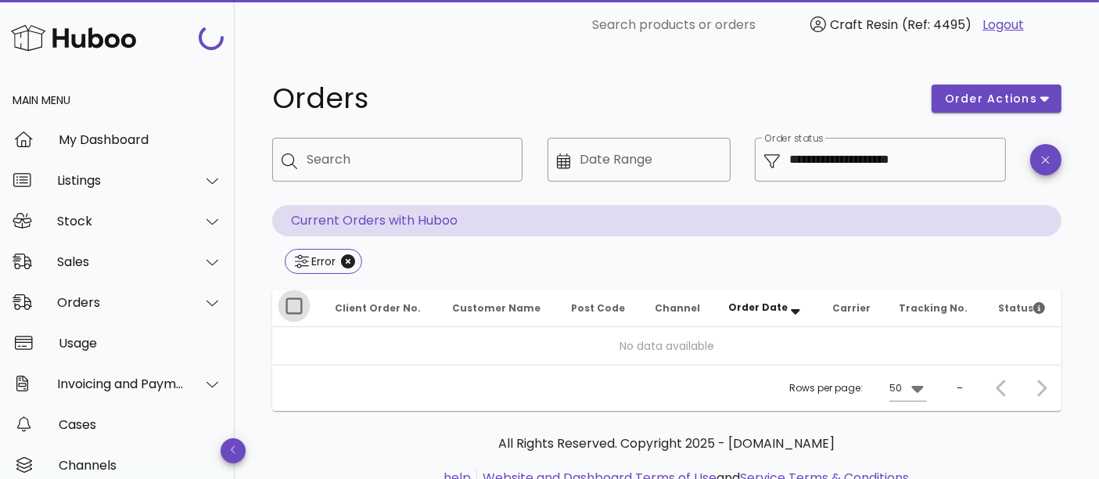
click at [282, 302] on div at bounding box center [294, 306] width 27 height 27
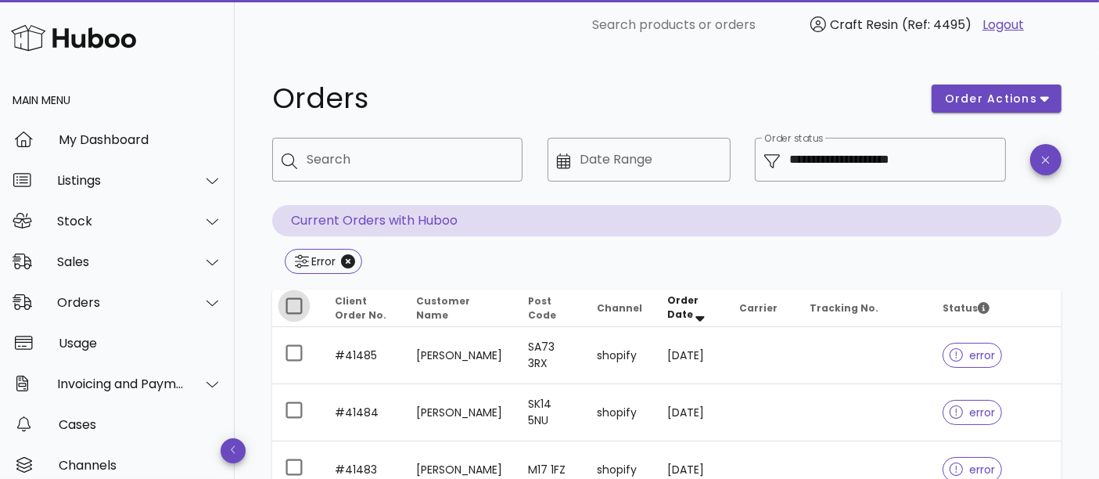
click at [301, 301] on div at bounding box center [294, 306] width 27 height 27
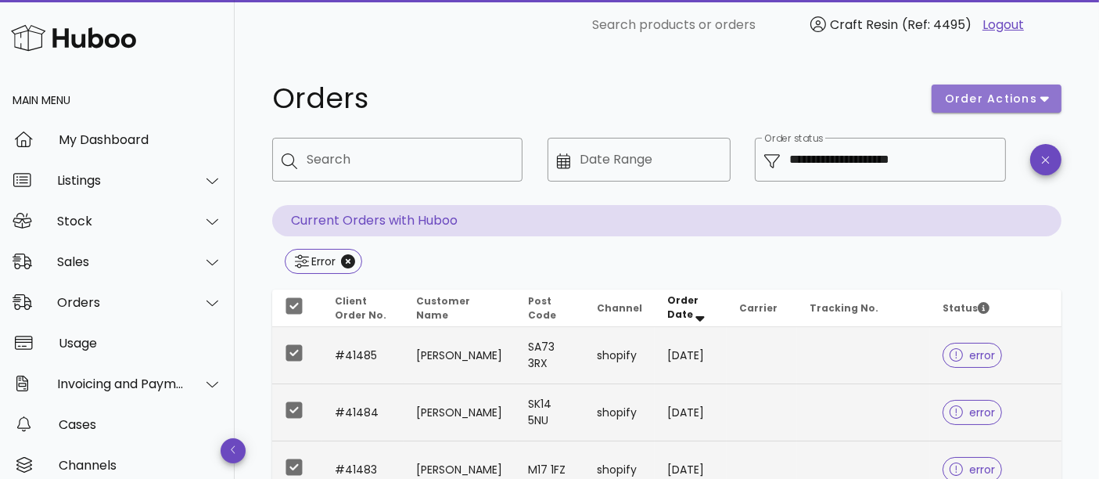
click at [982, 93] on span "order actions" at bounding box center [991, 99] width 94 height 16
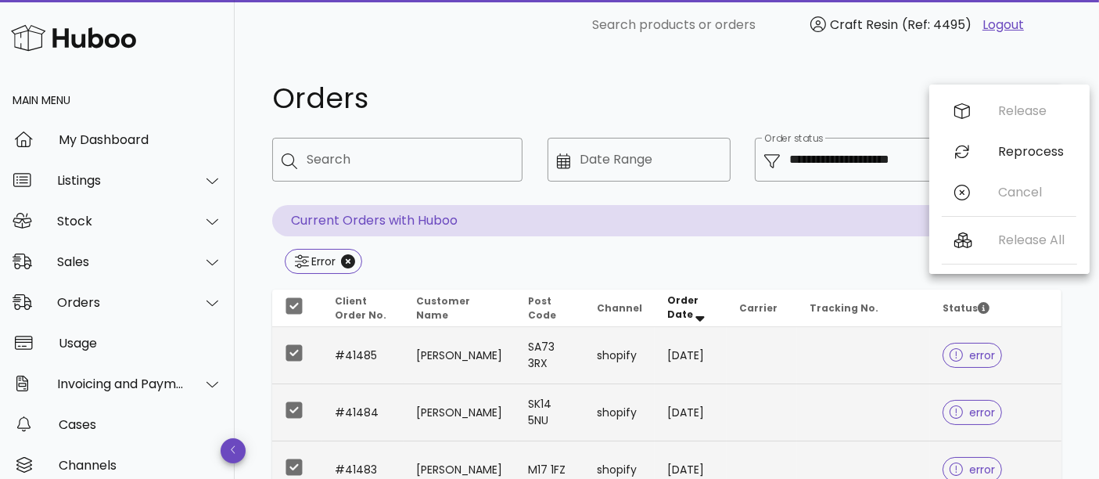
click at [1001, 188] on div "Release Reprocess Cancel" at bounding box center [1009, 155] width 135 height 129
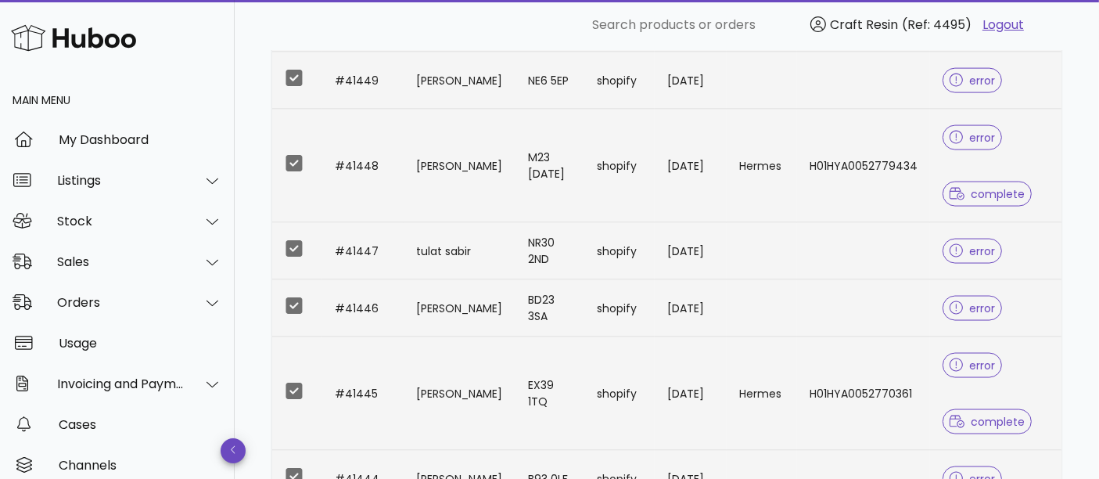
scroll to position [2379, 0]
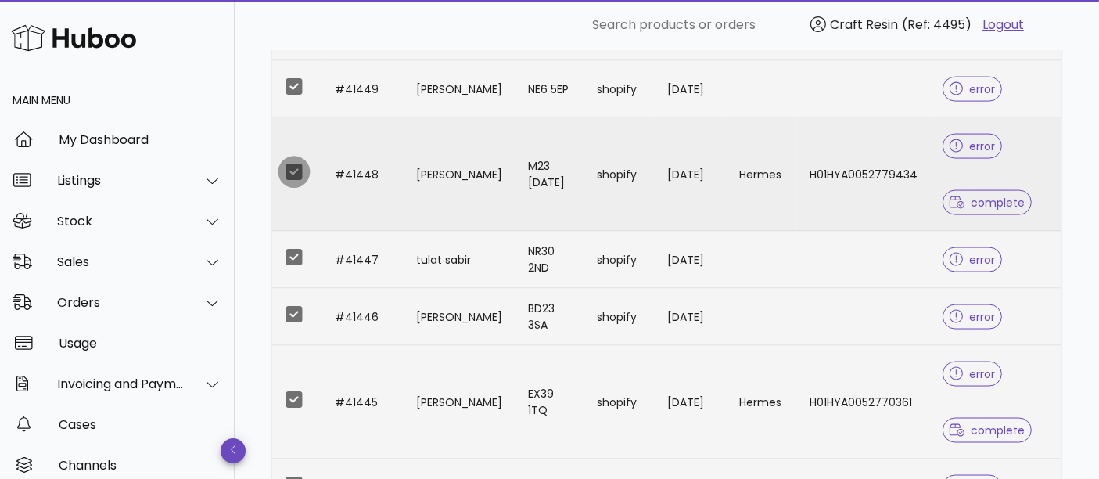
click at [295, 159] on div at bounding box center [294, 172] width 27 height 27
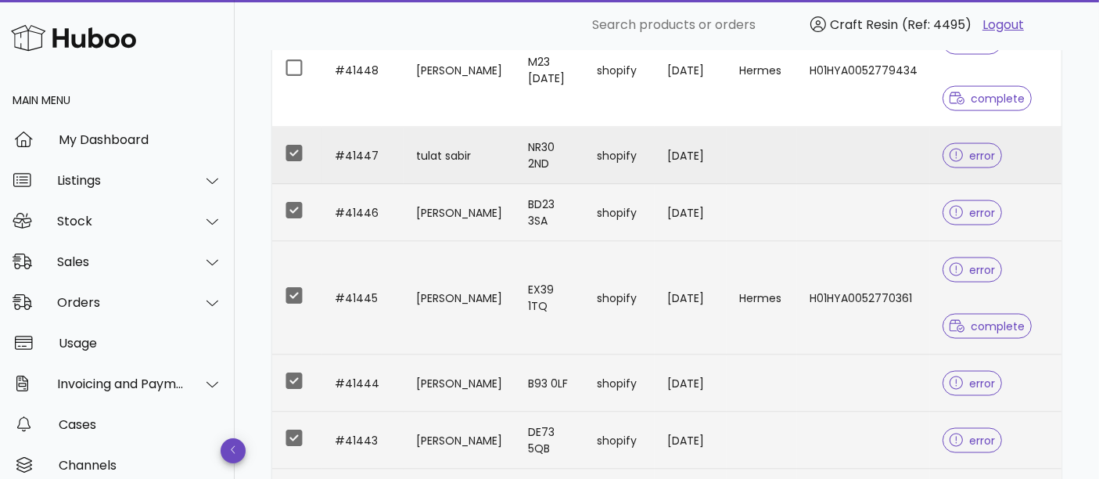
scroll to position [2484, 0]
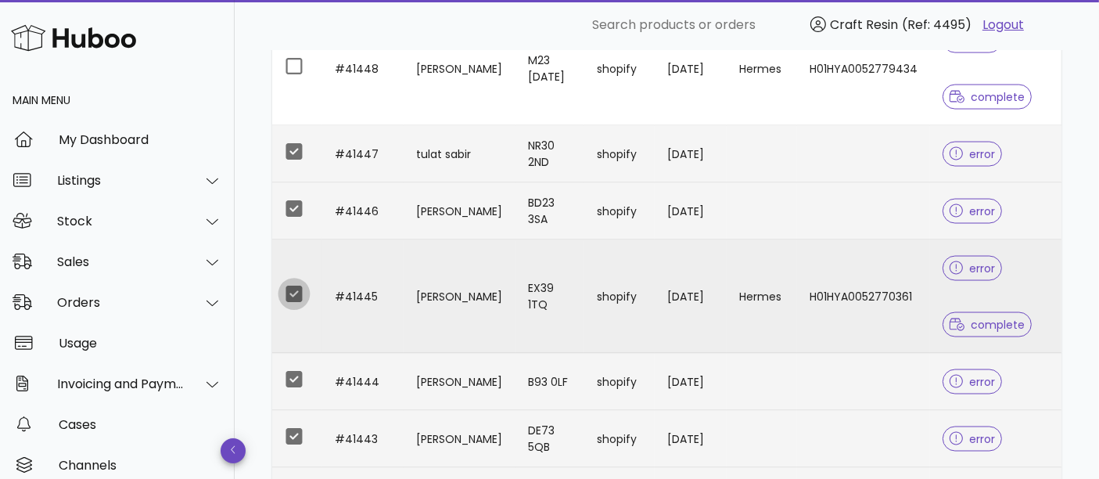
click at [278, 288] on td at bounding box center [297, 296] width 50 height 113
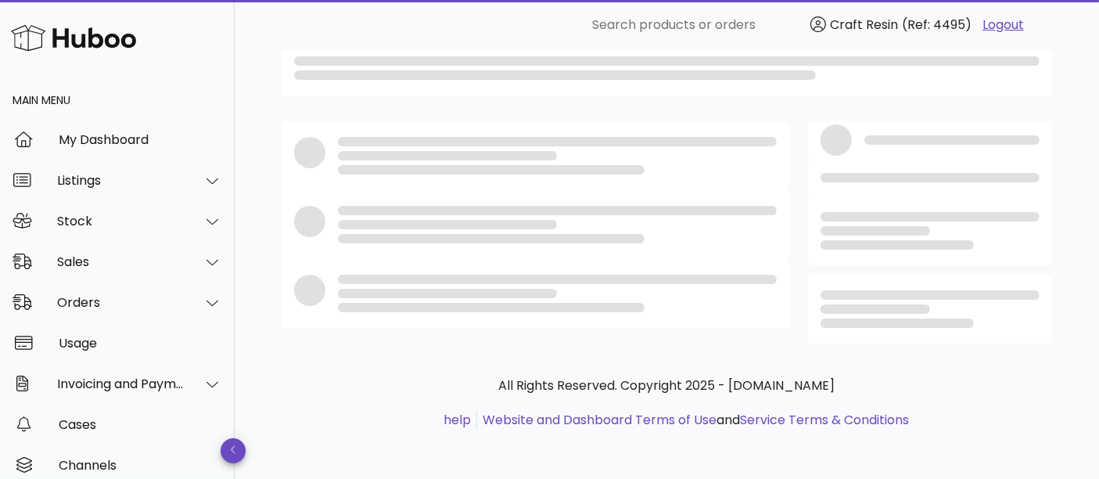
scroll to position [342, 0]
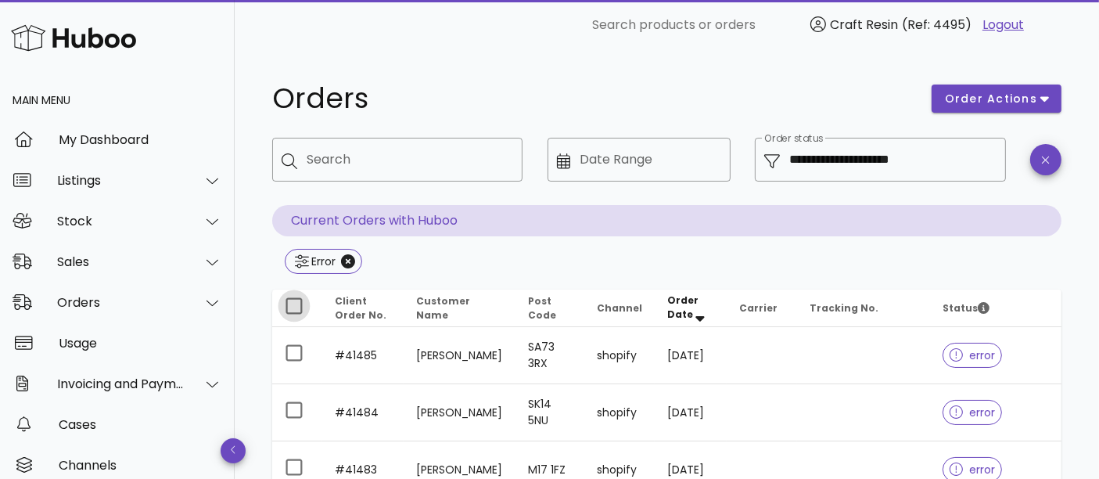
click at [295, 316] on div at bounding box center [294, 306] width 27 height 27
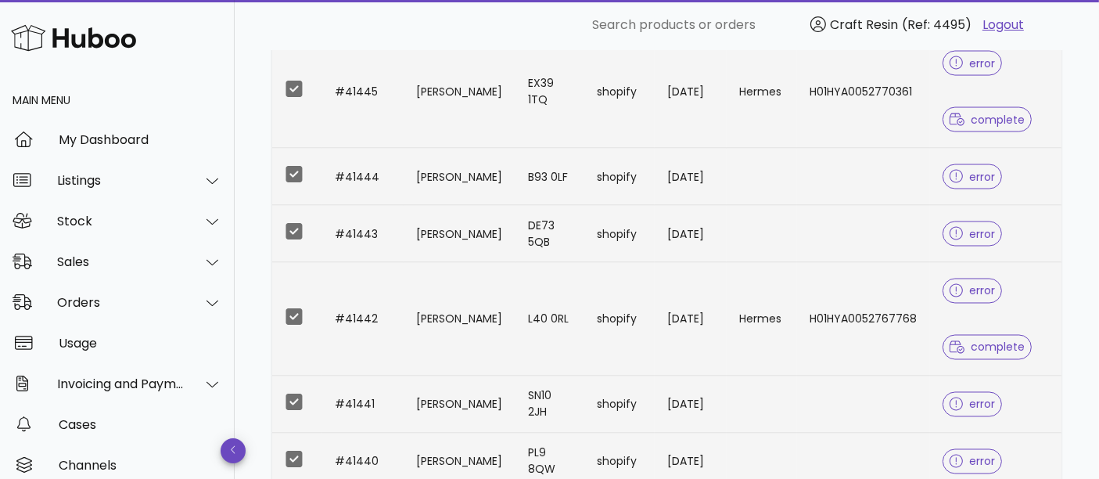
scroll to position [2682, 0]
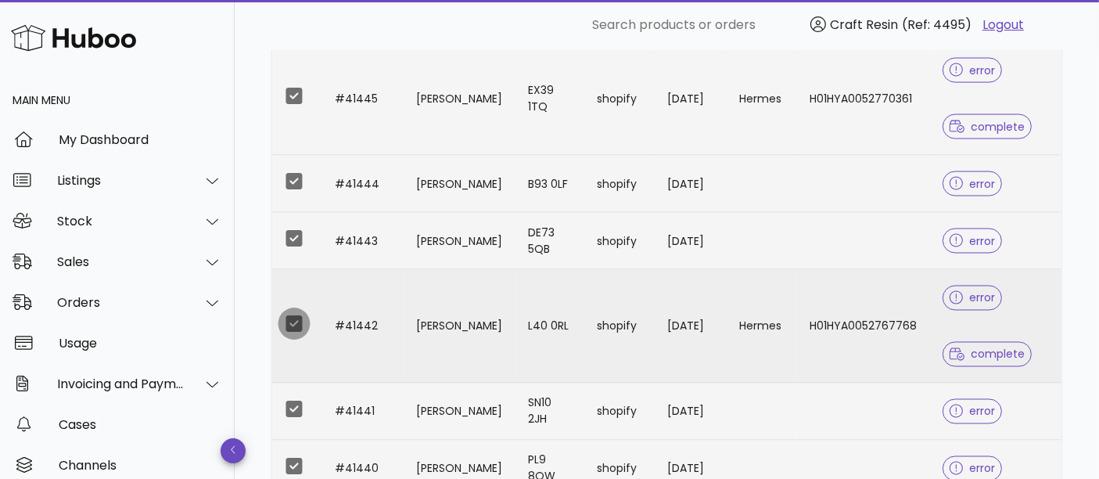
click at [288, 311] on div at bounding box center [294, 324] width 27 height 27
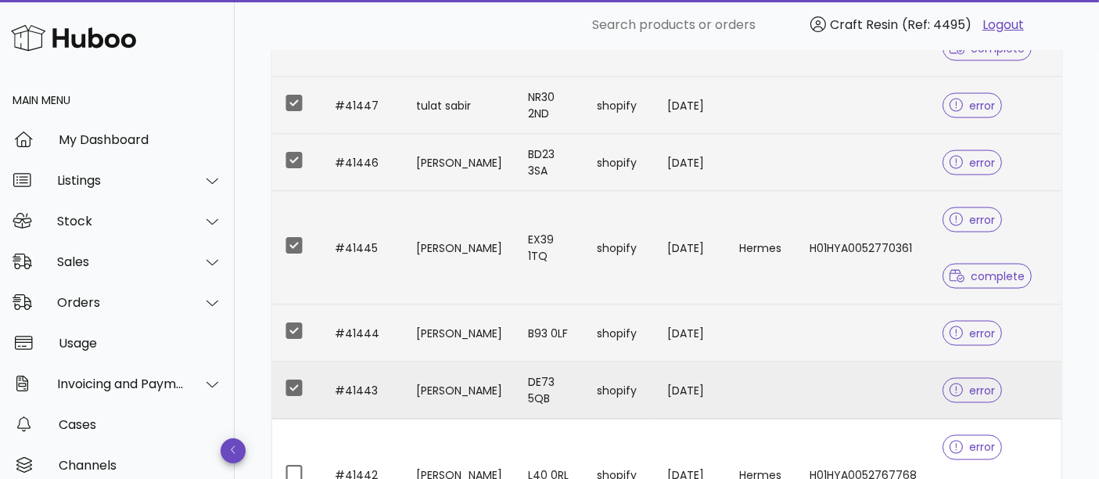
scroll to position [2531, 0]
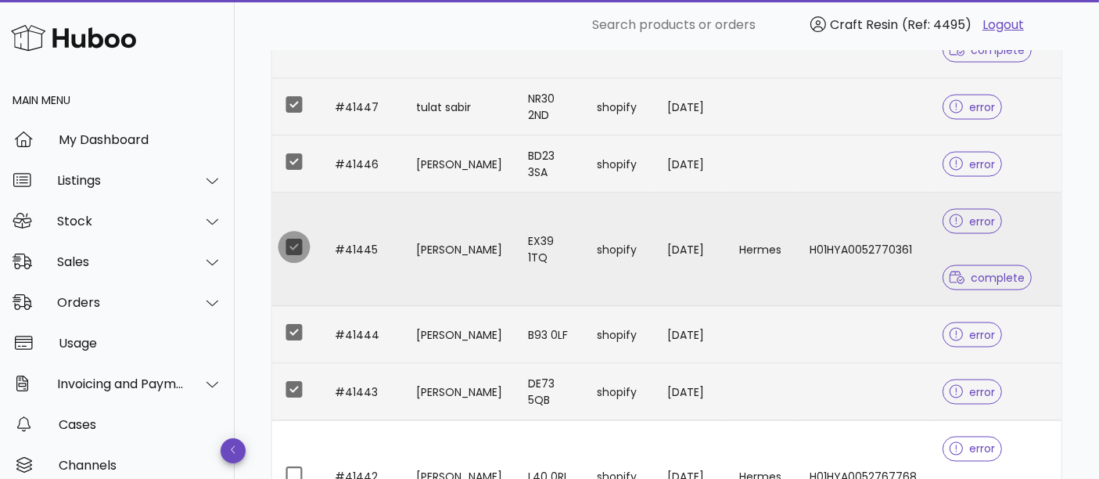
click at [299, 236] on div at bounding box center [294, 247] width 27 height 27
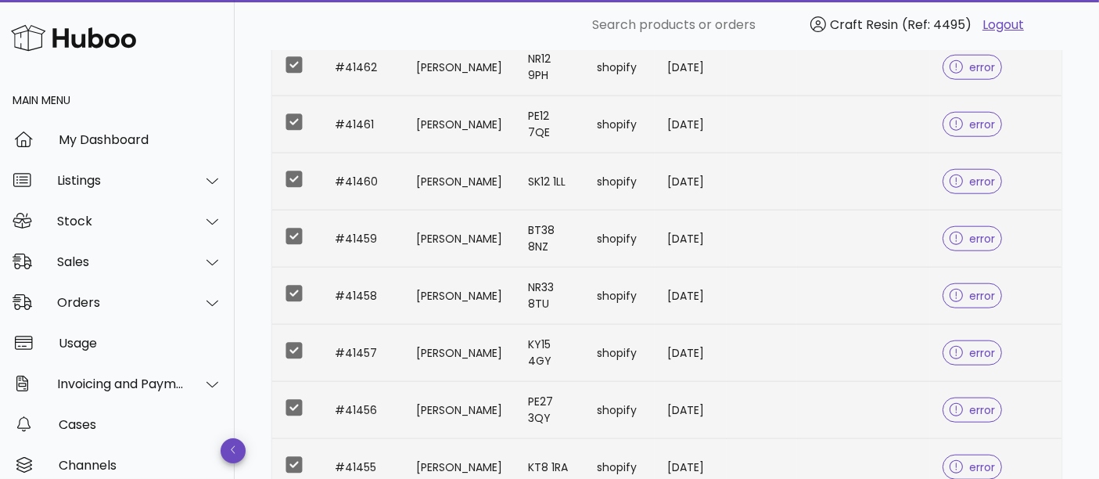
scroll to position [1293, 0]
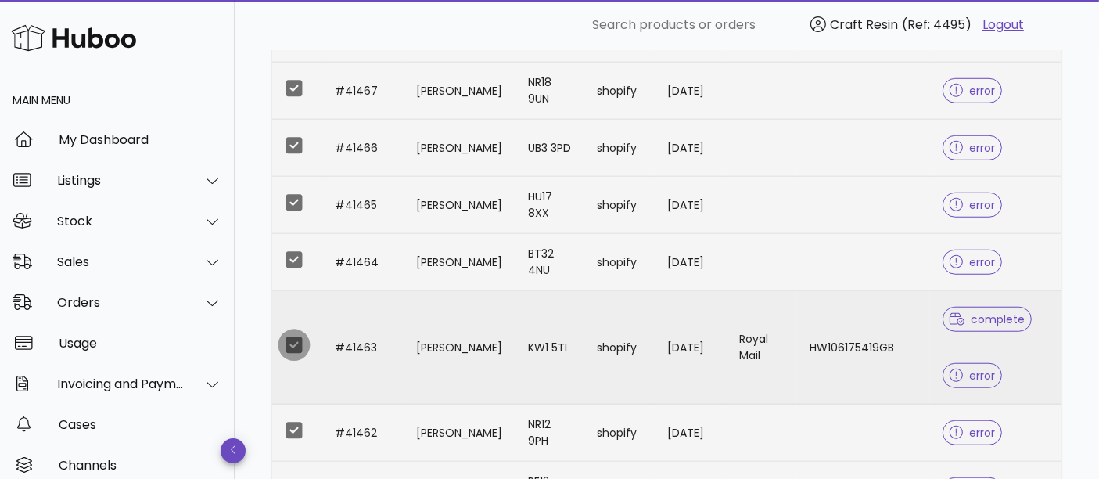
click at [293, 340] on div at bounding box center [294, 345] width 27 height 27
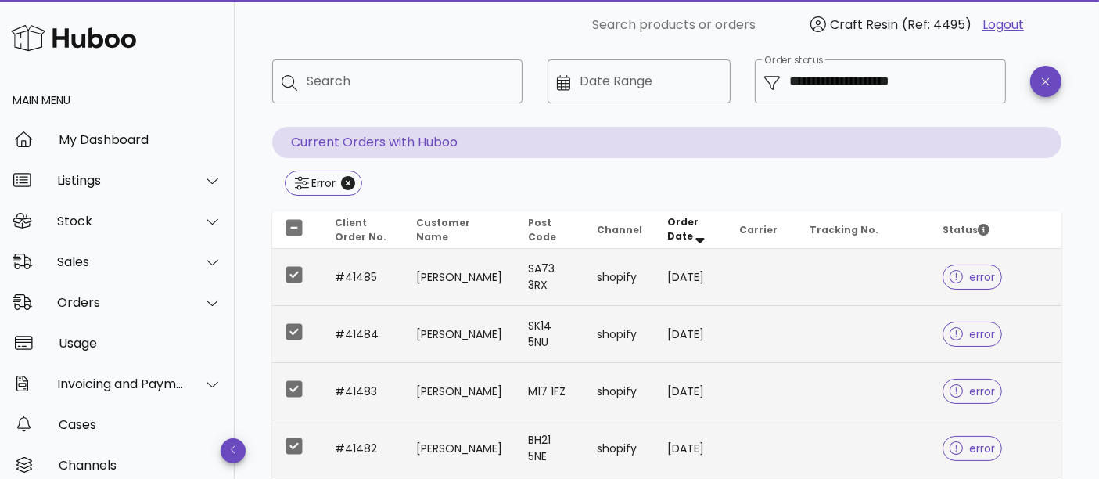
scroll to position [0, 0]
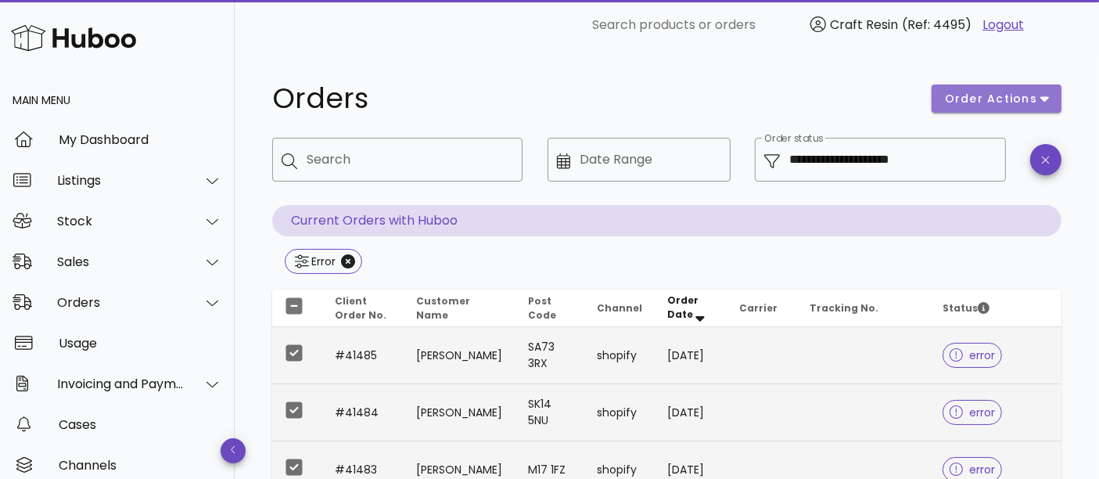
click at [966, 105] on span "order actions" at bounding box center [991, 99] width 94 height 16
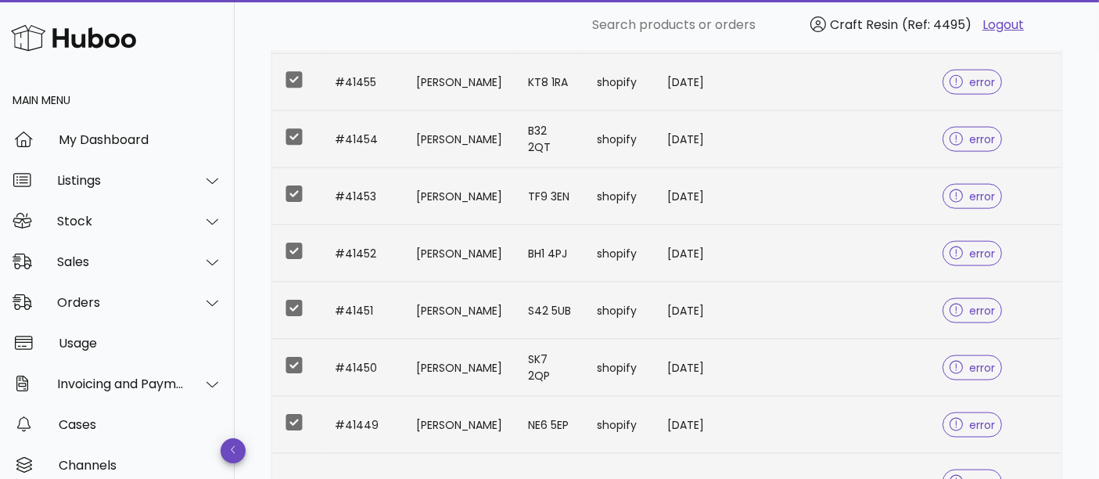
scroll to position [2251, 0]
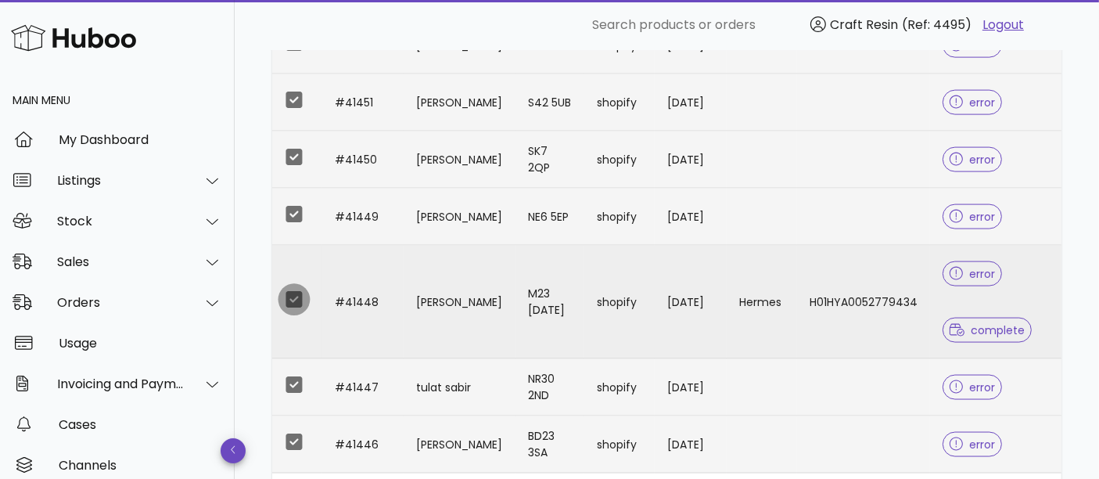
click at [291, 293] on div at bounding box center [294, 299] width 27 height 27
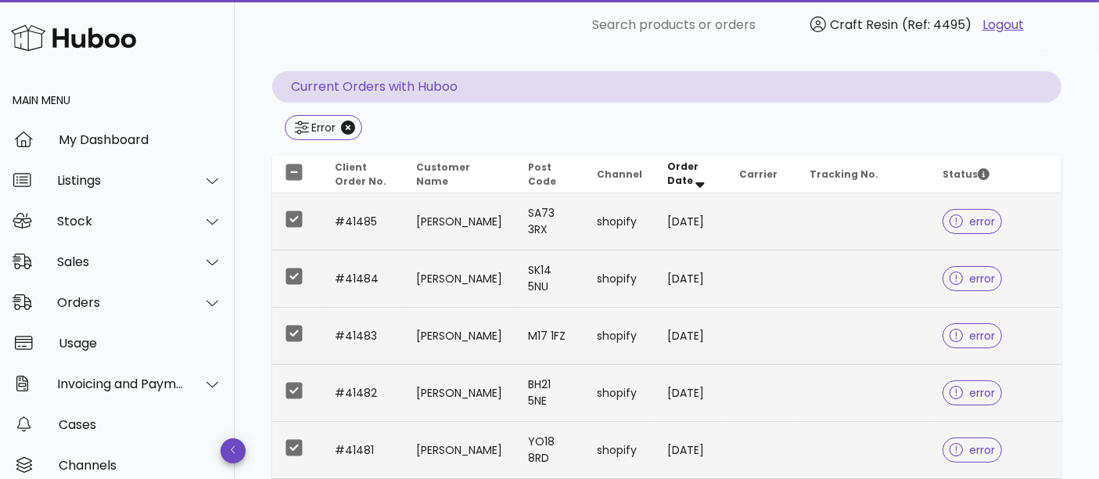
scroll to position [0, 0]
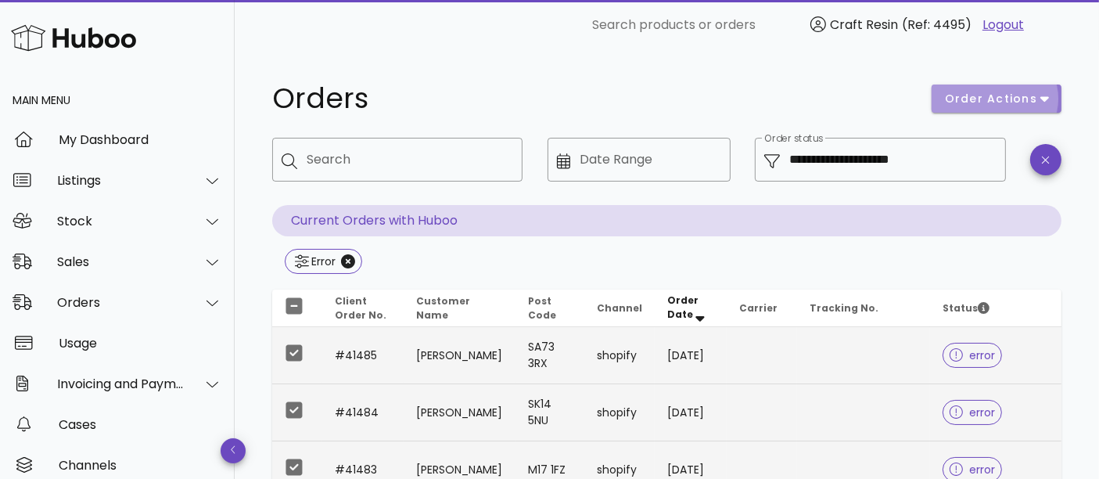
click at [992, 96] on span "order actions" at bounding box center [991, 99] width 94 height 16
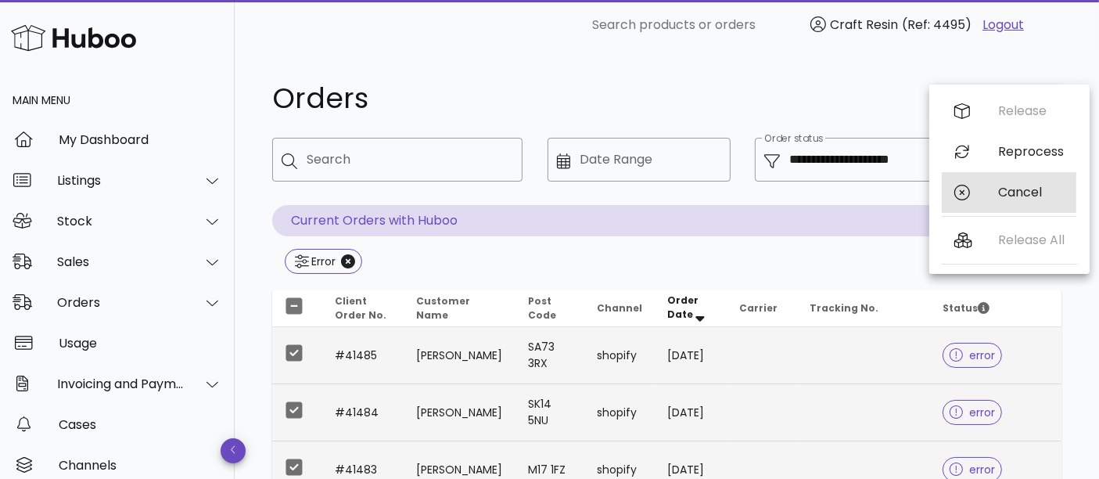
click at [1008, 192] on div "Cancel" at bounding box center [1031, 192] width 66 height 15
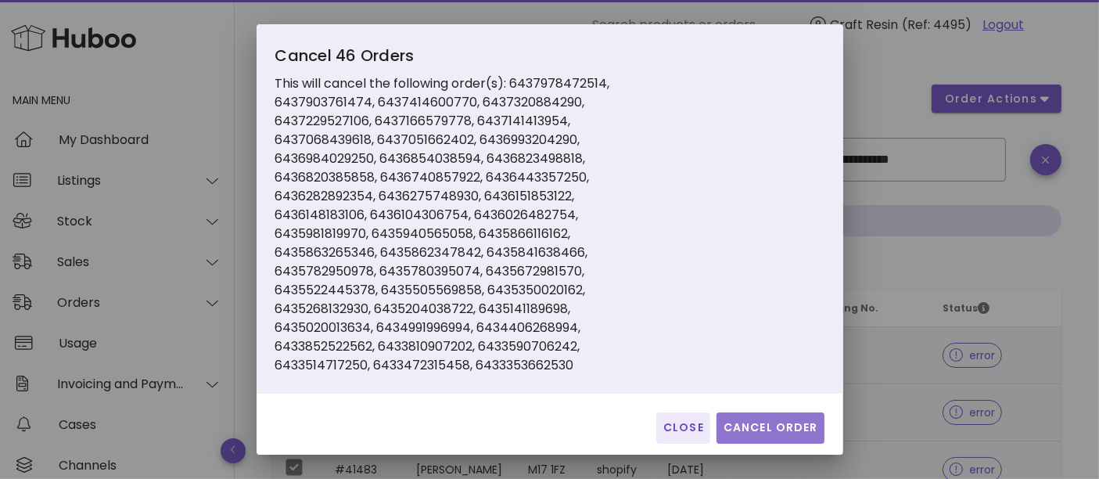
click at [739, 418] on button "Cancel Order" at bounding box center [771, 427] width 108 height 31
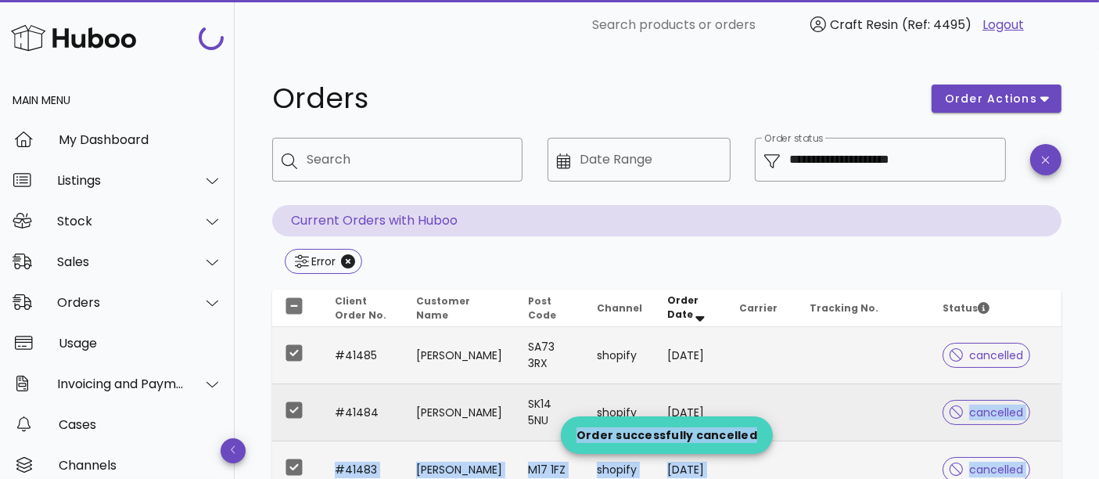
drag, startPoint x: 739, startPoint y: 418, endPoint x: 732, endPoint y: 401, distance: 18.6
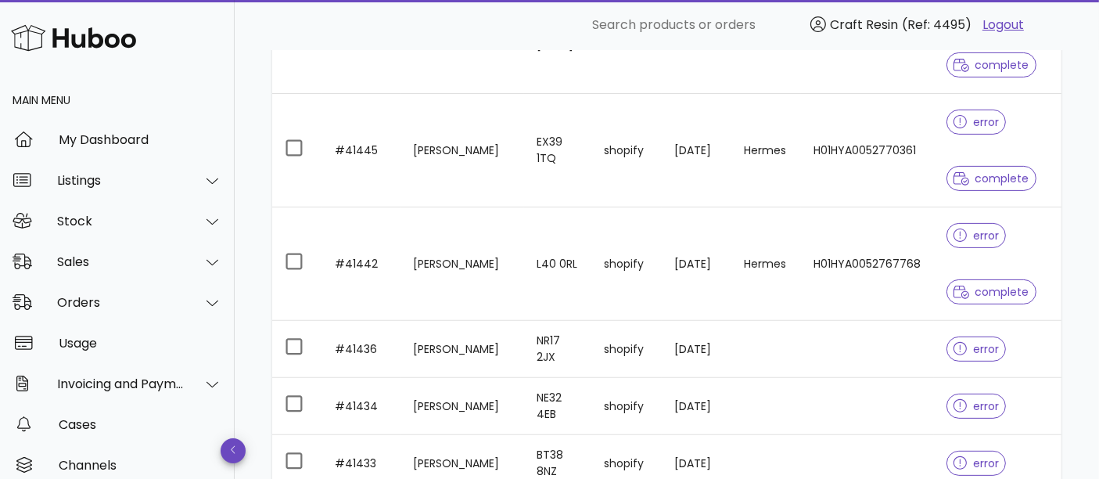
scroll to position [109, 0]
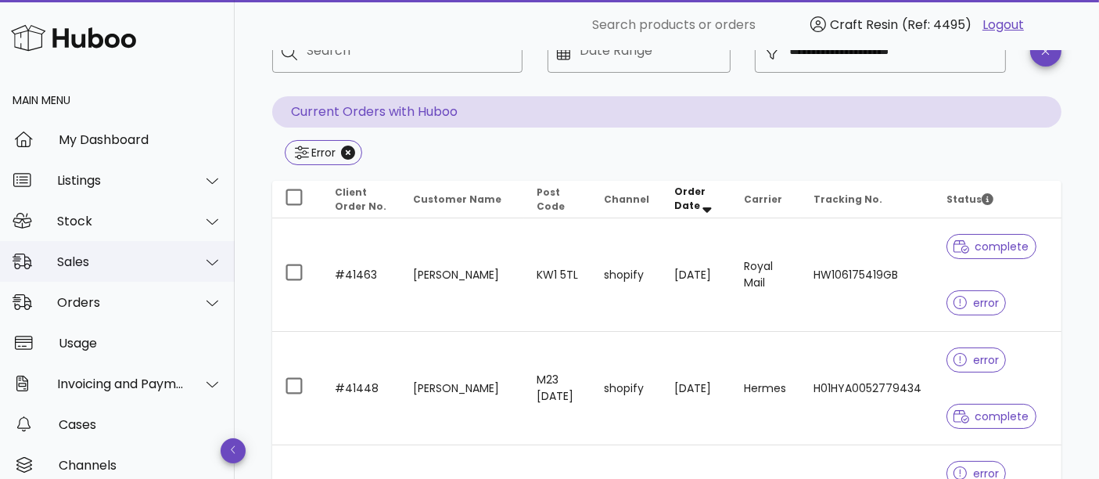
click at [100, 253] on div "Sales" at bounding box center [117, 261] width 235 height 41
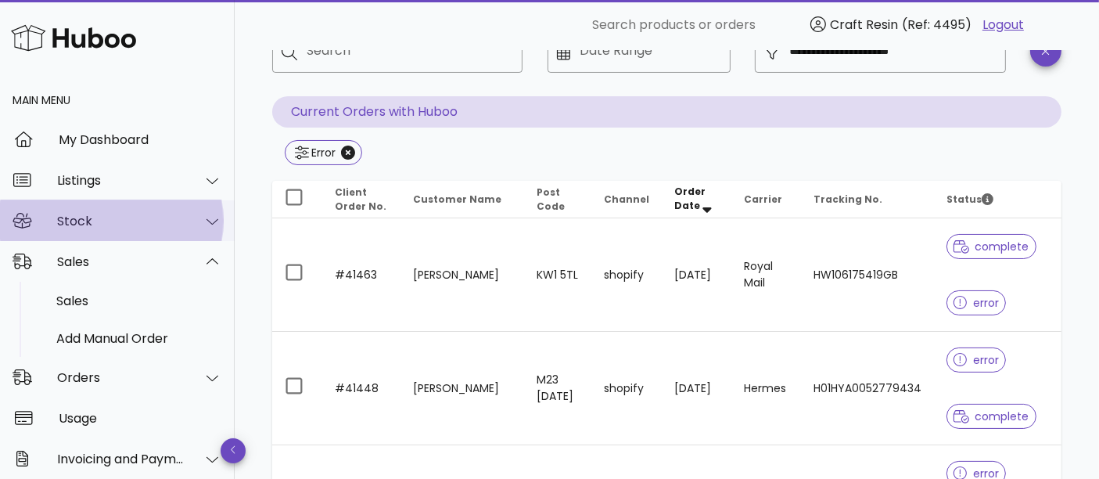
click at [86, 200] on div "Stock" at bounding box center [117, 220] width 235 height 41
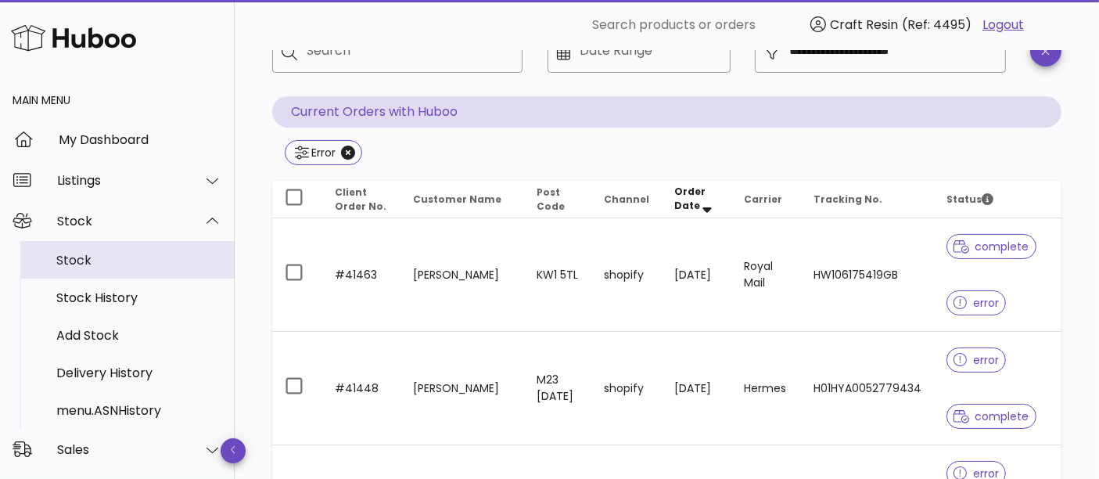
click at [99, 260] on div "Stock" at bounding box center [139, 260] width 166 height 15
